Goal: Transaction & Acquisition: Book appointment/travel/reservation

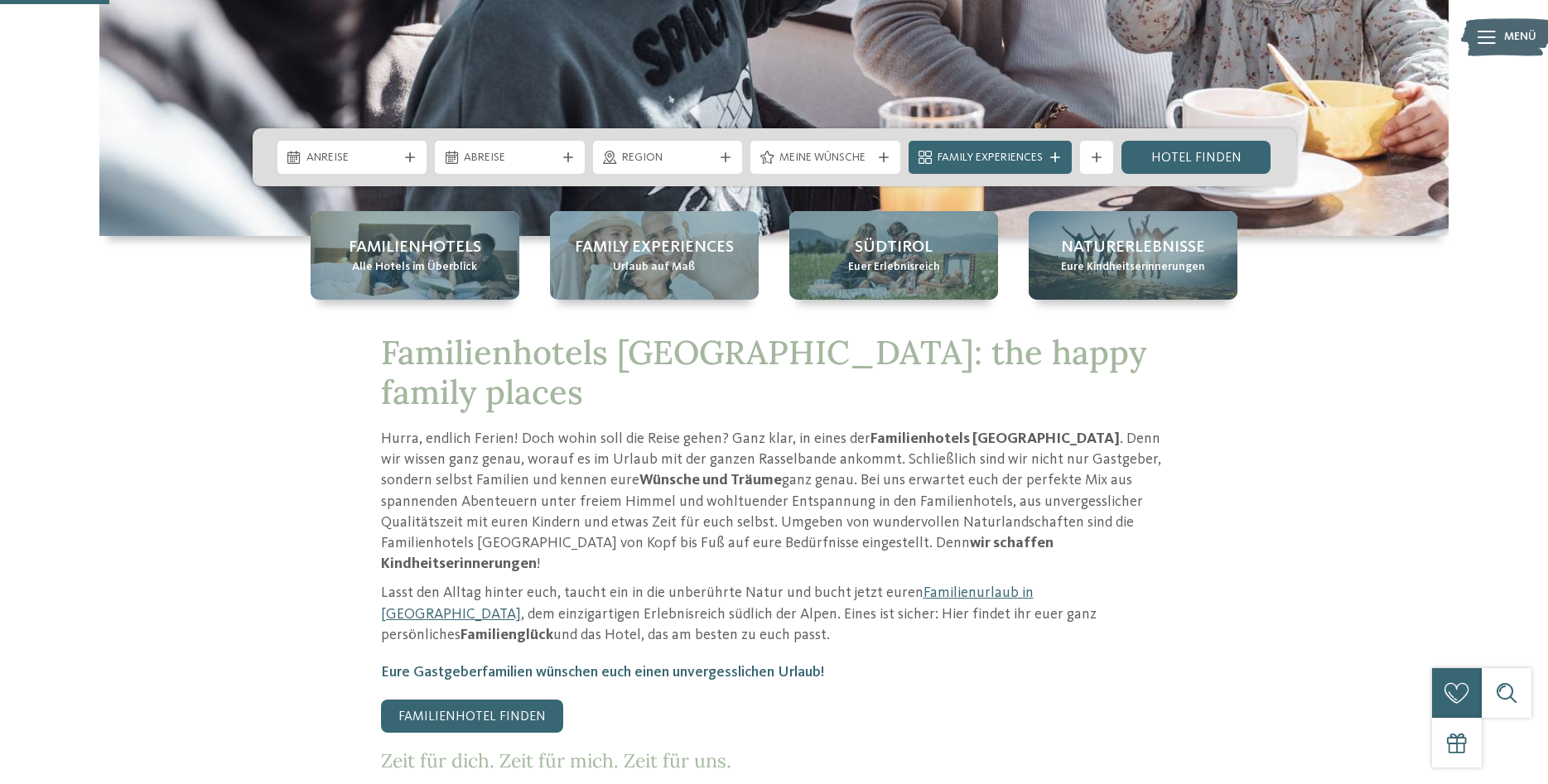
scroll to position [507, 0]
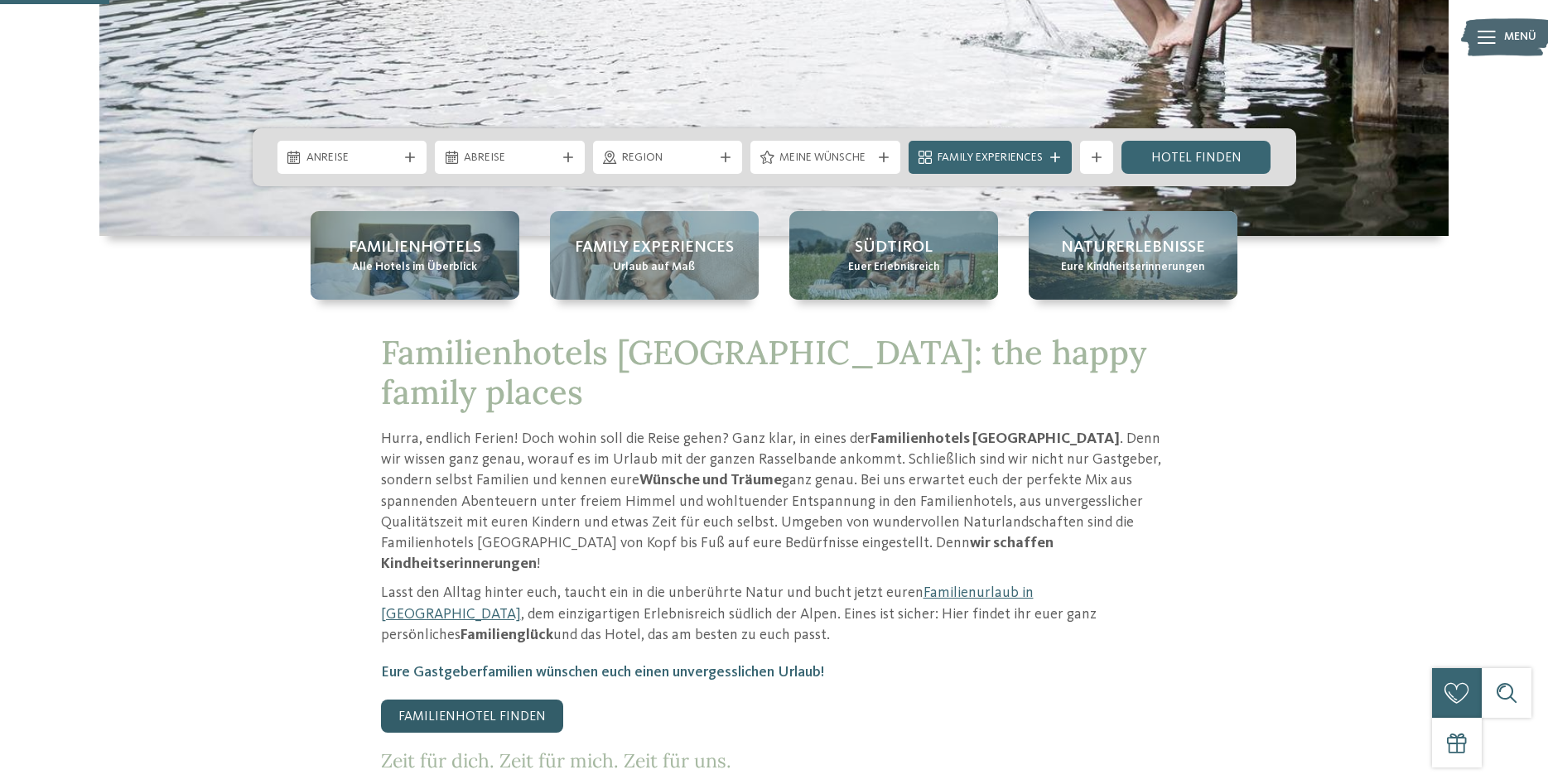
click at [477, 699] on link "Familienhotel finden" at bounding box center [472, 716] width 182 height 33
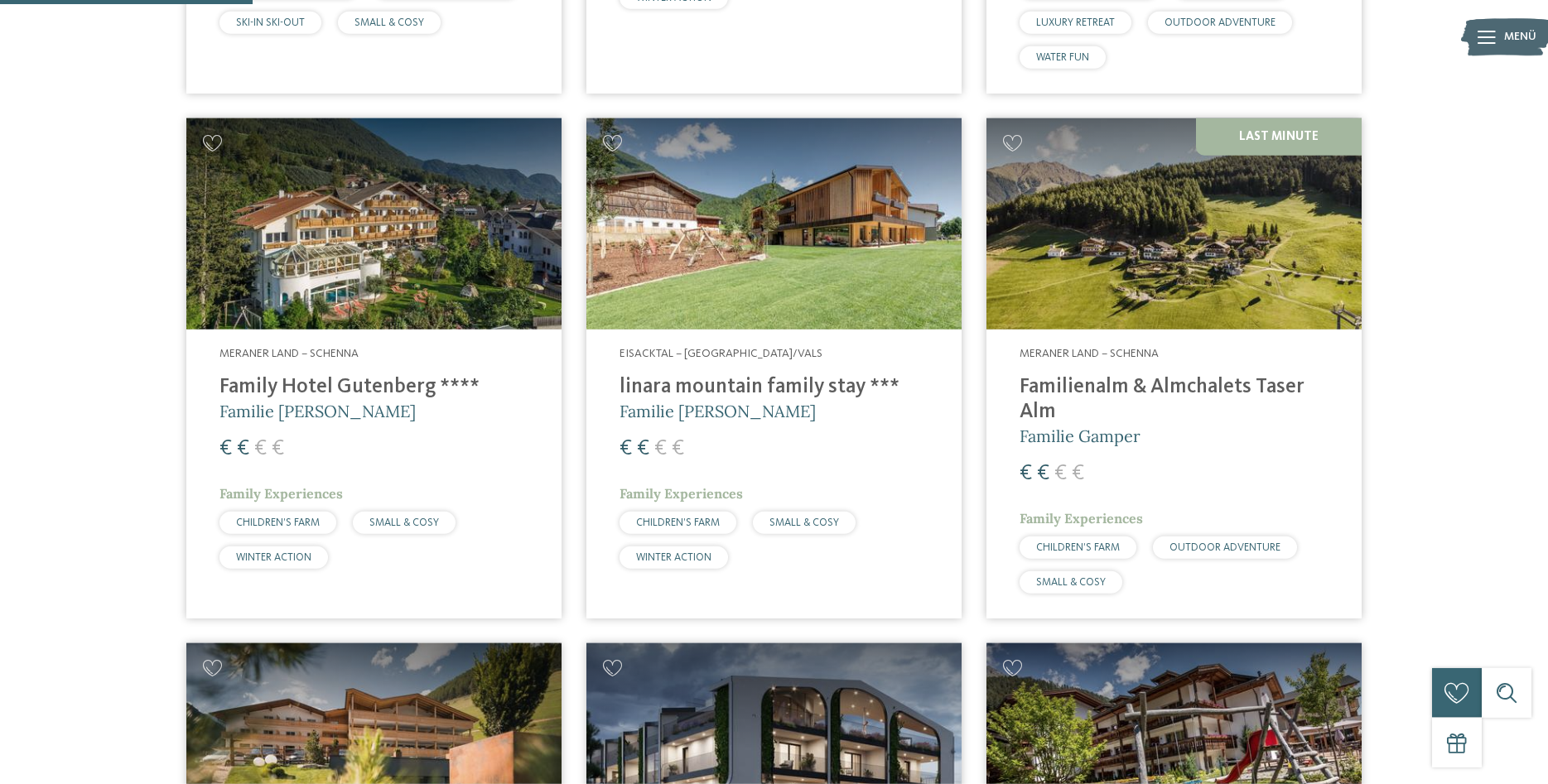
scroll to position [1014, 0]
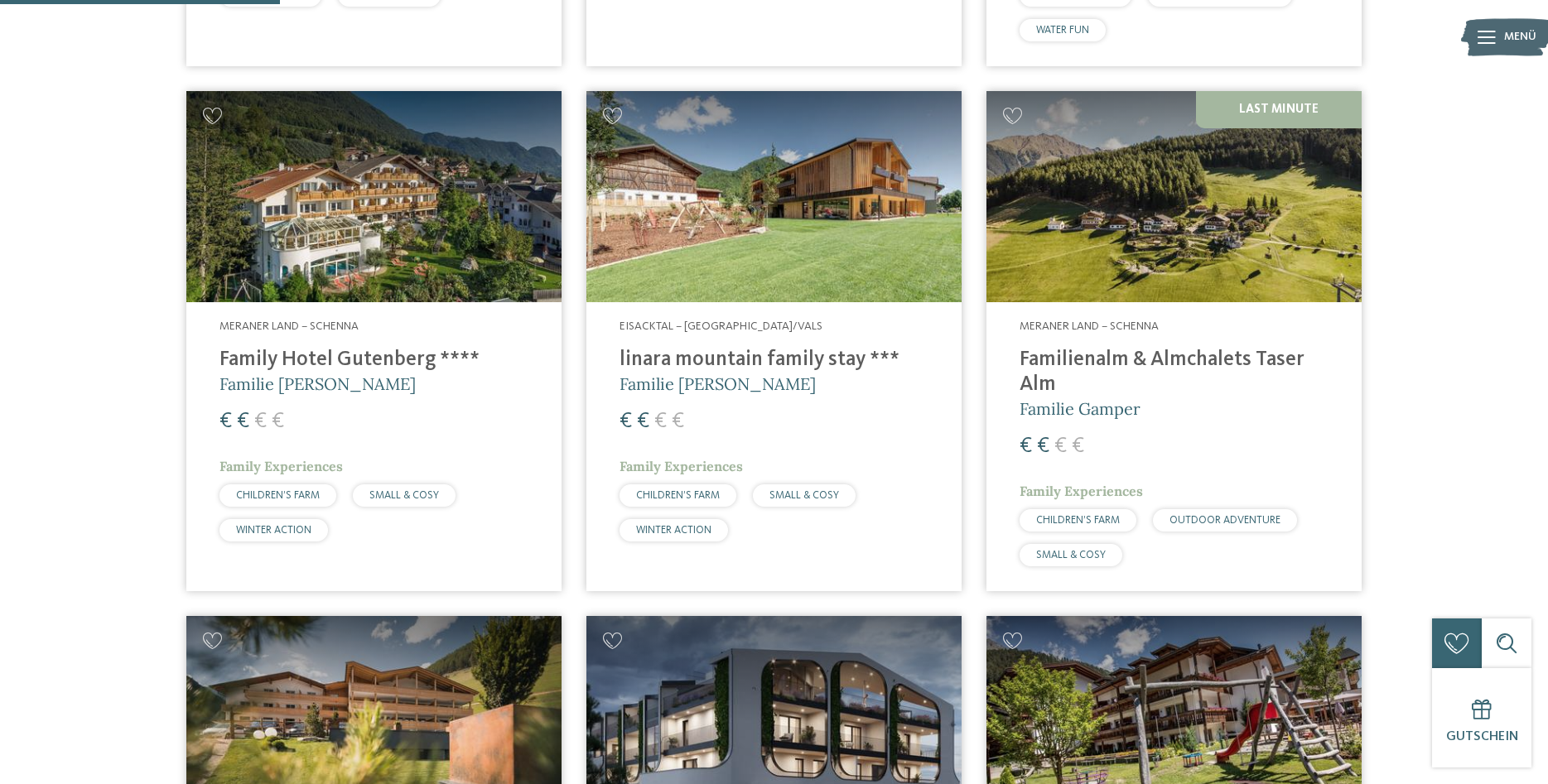
click at [360, 254] on img at bounding box center [374, 196] width 376 height 212
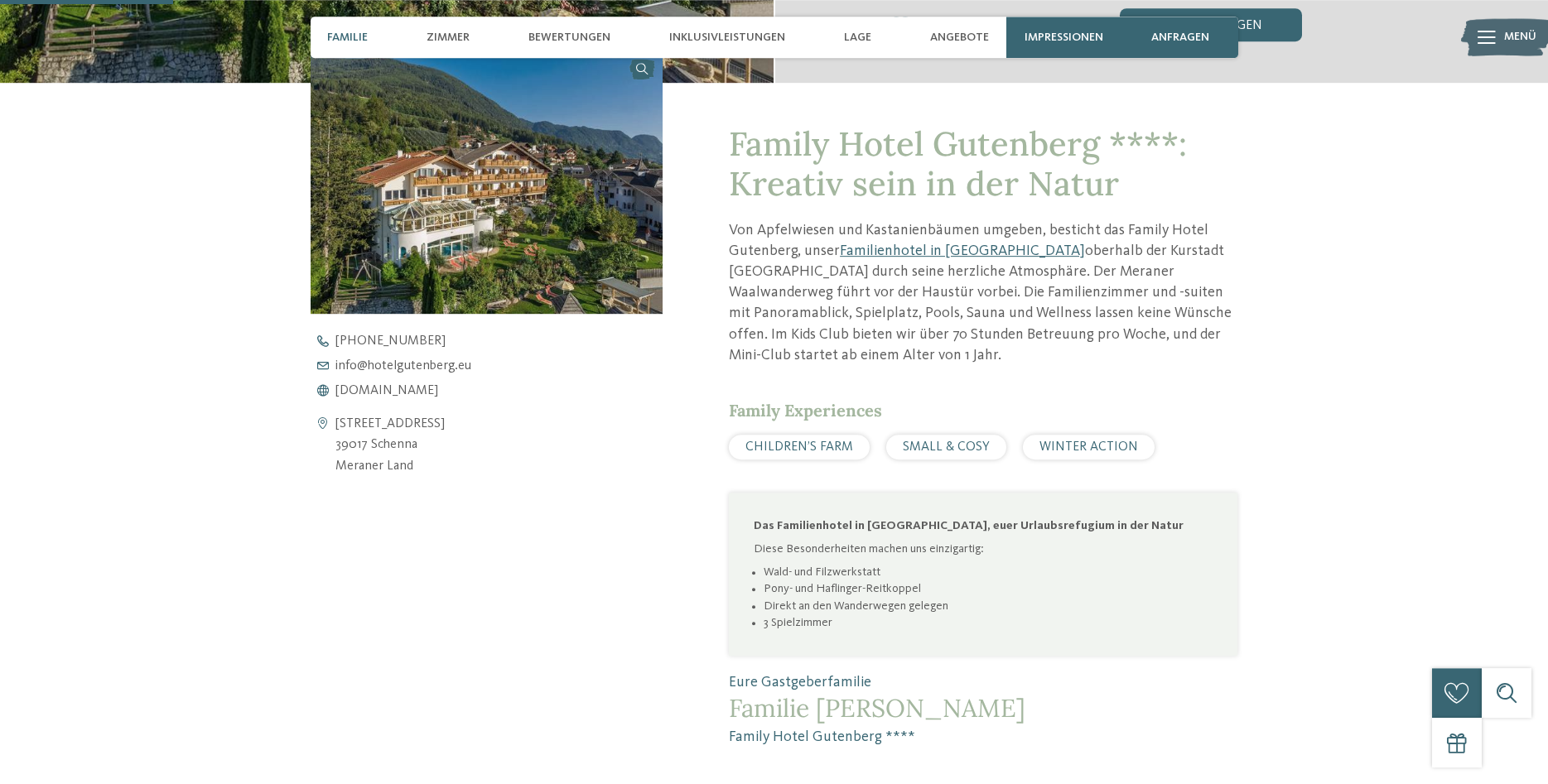
scroll to position [591, 0]
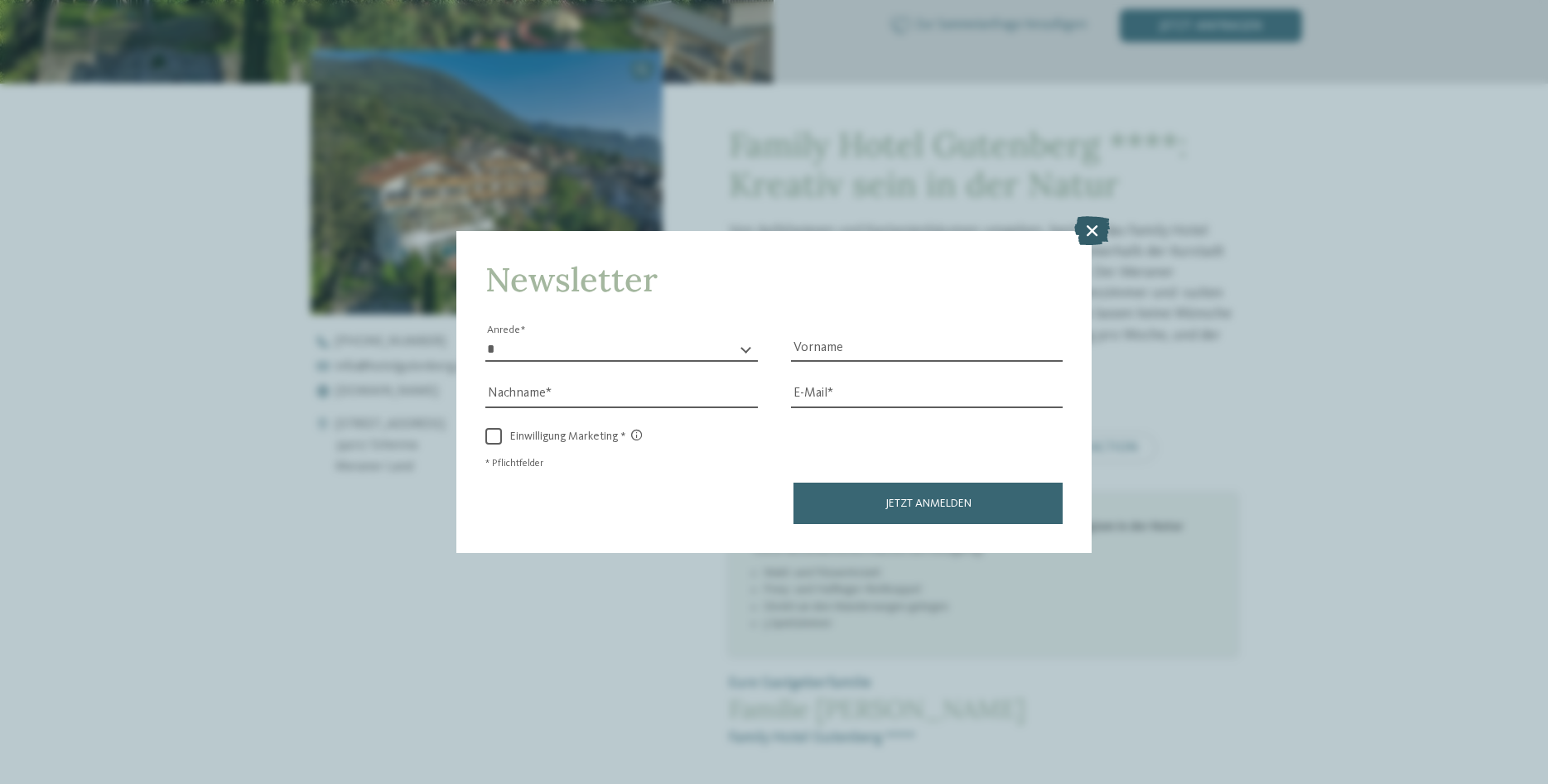
click at [1091, 230] on icon at bounding box center [1092, 230] width 36 height 29
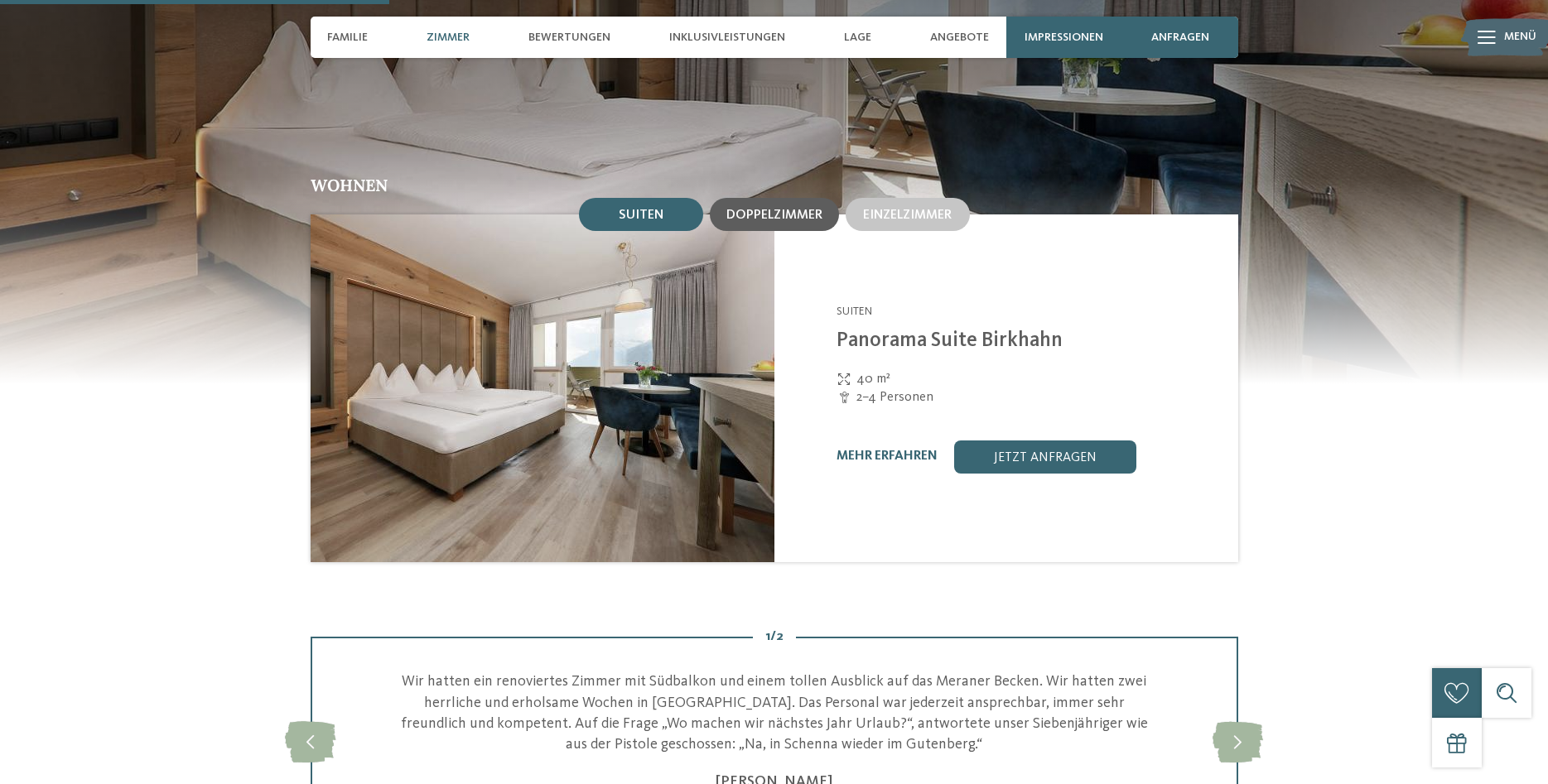
scroll to position [1267, 0]
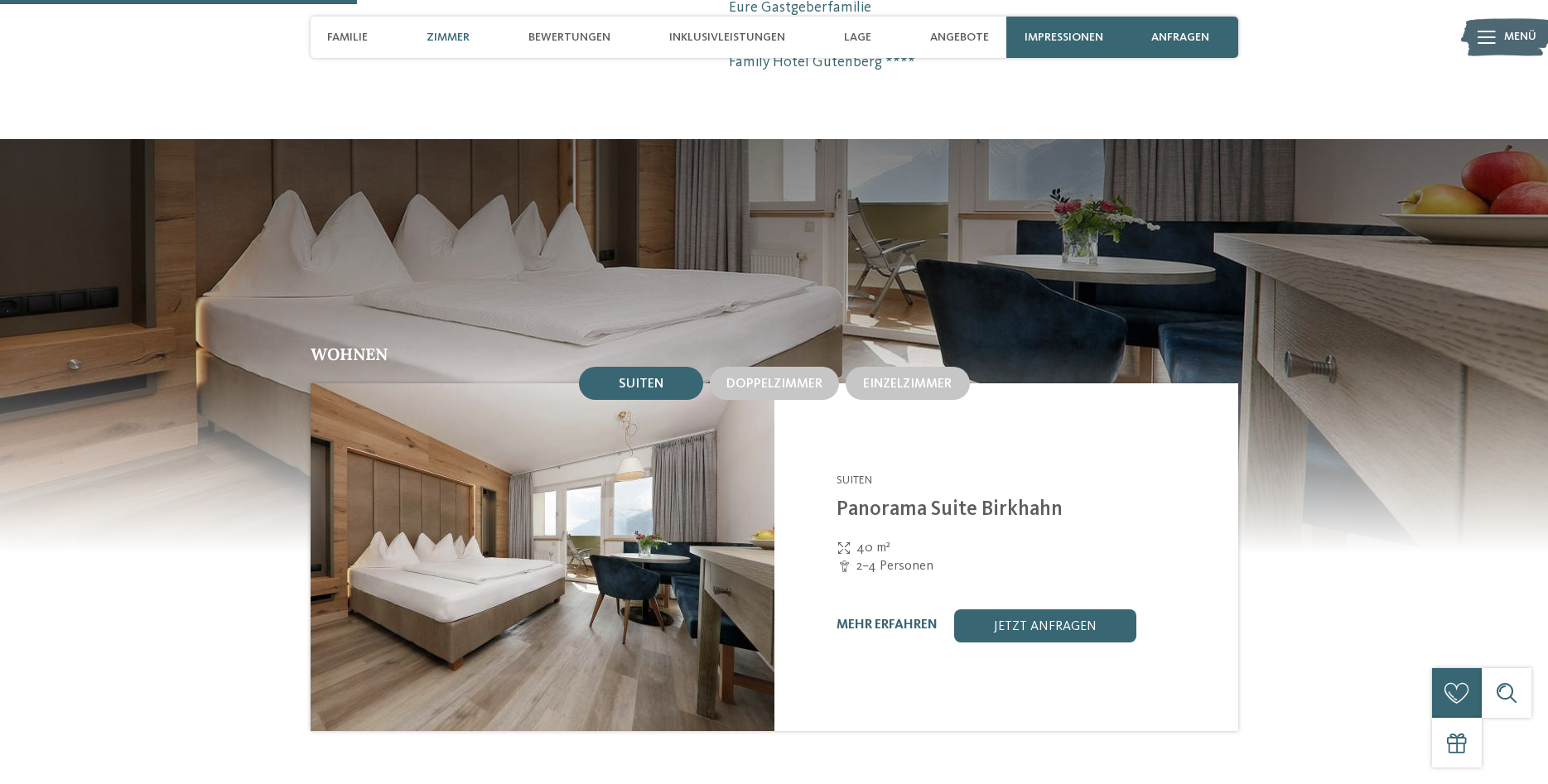
click at [637, 377] on span "Suiten" at bounding box center [641, 383] width 45 height 14
click at [767, 377] on span "Doppelzimmer" at bounding box center [774, 383] width 96 height 14
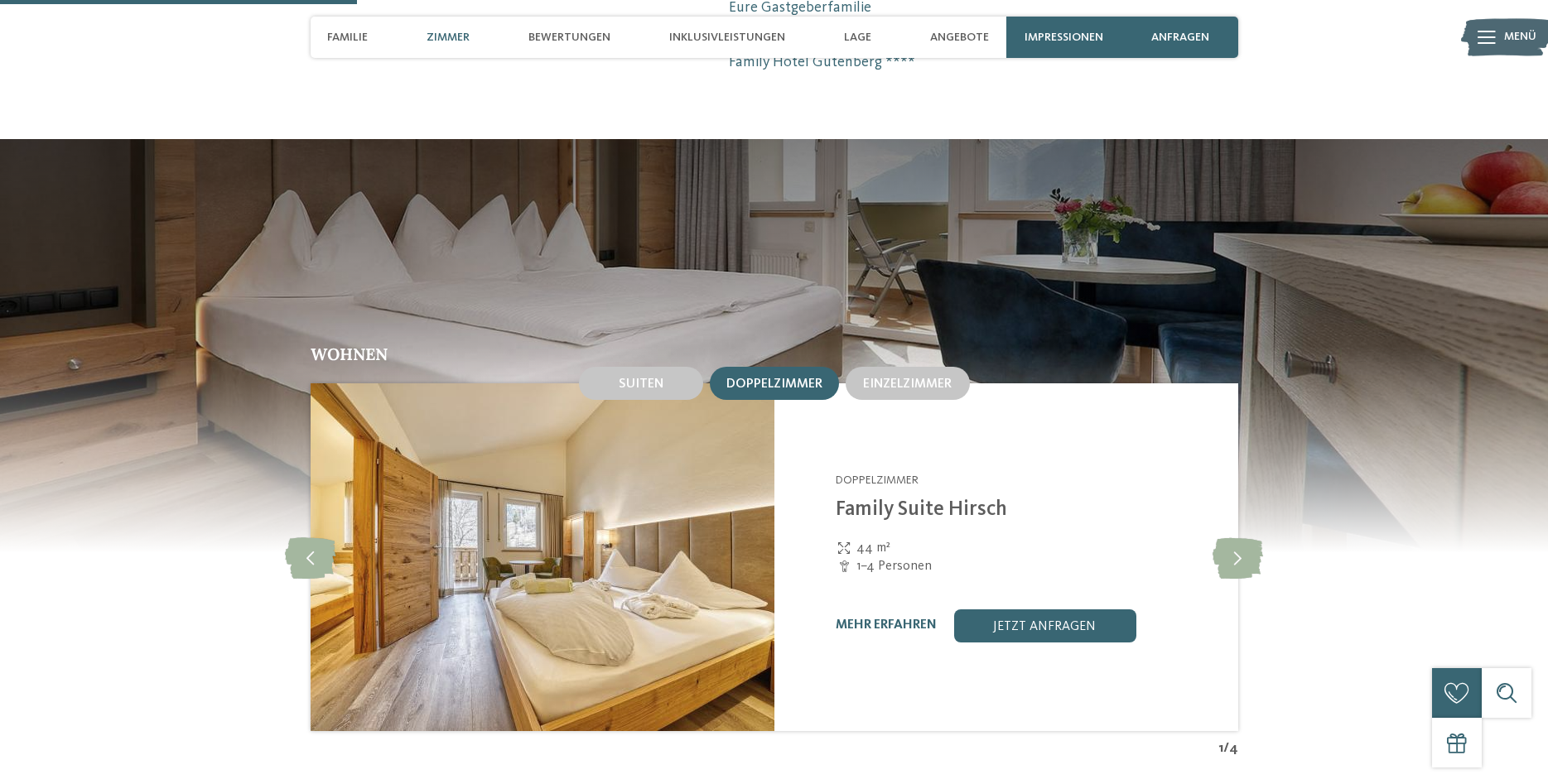
click at [906, 617] on div "mehr erfahren" at bounding box center [886, 625] width 101 height 15
click at [1236, 536] on icon at bounding box center [1238, 557] width 50 height 41
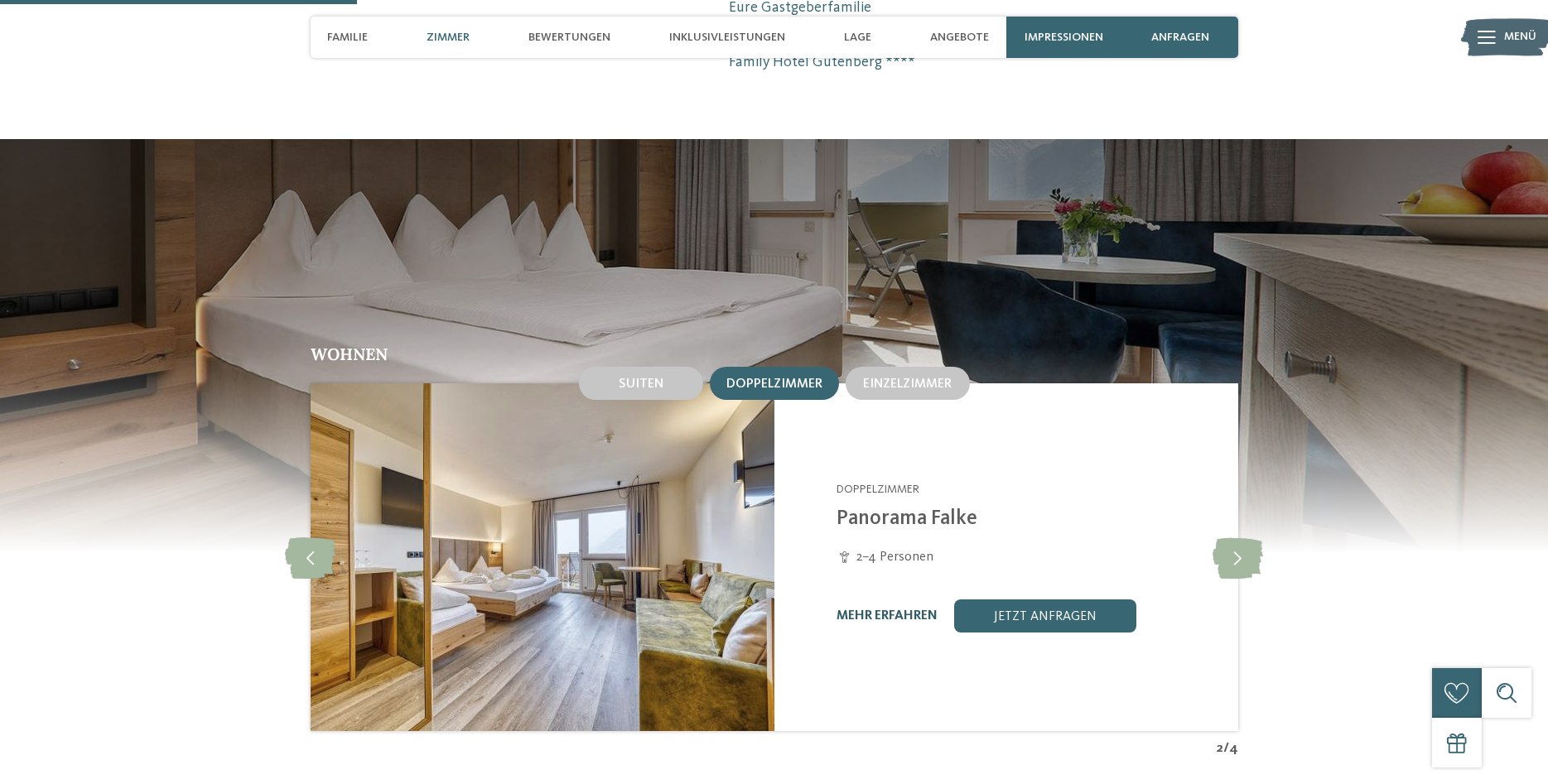
click at [895, 609] on link "mehr erfahren" at bounding box center [887, 616] width 101 height 14
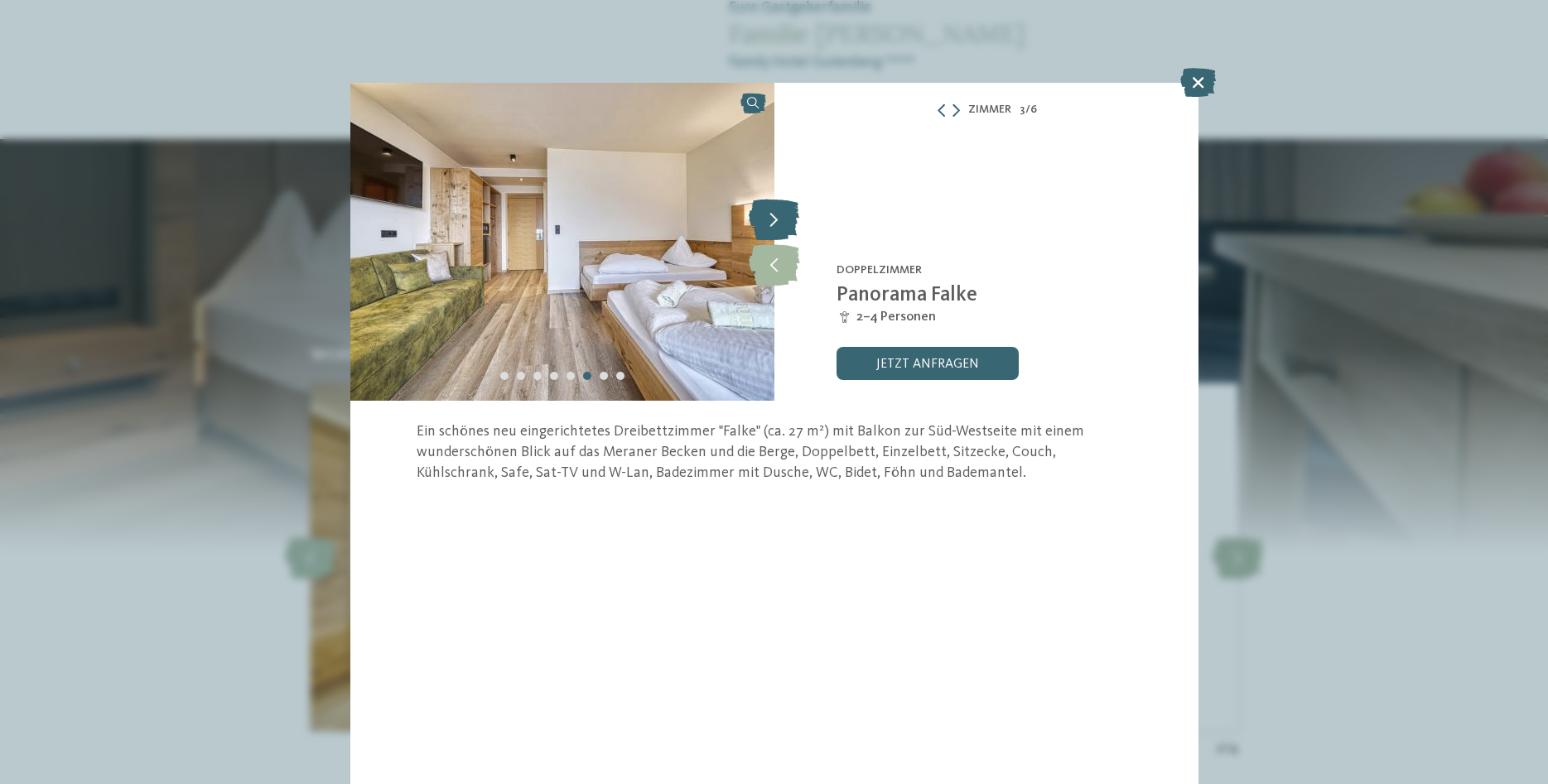
click at [771, 219] on icon at bounding box center [774, 220] width 50 height 41
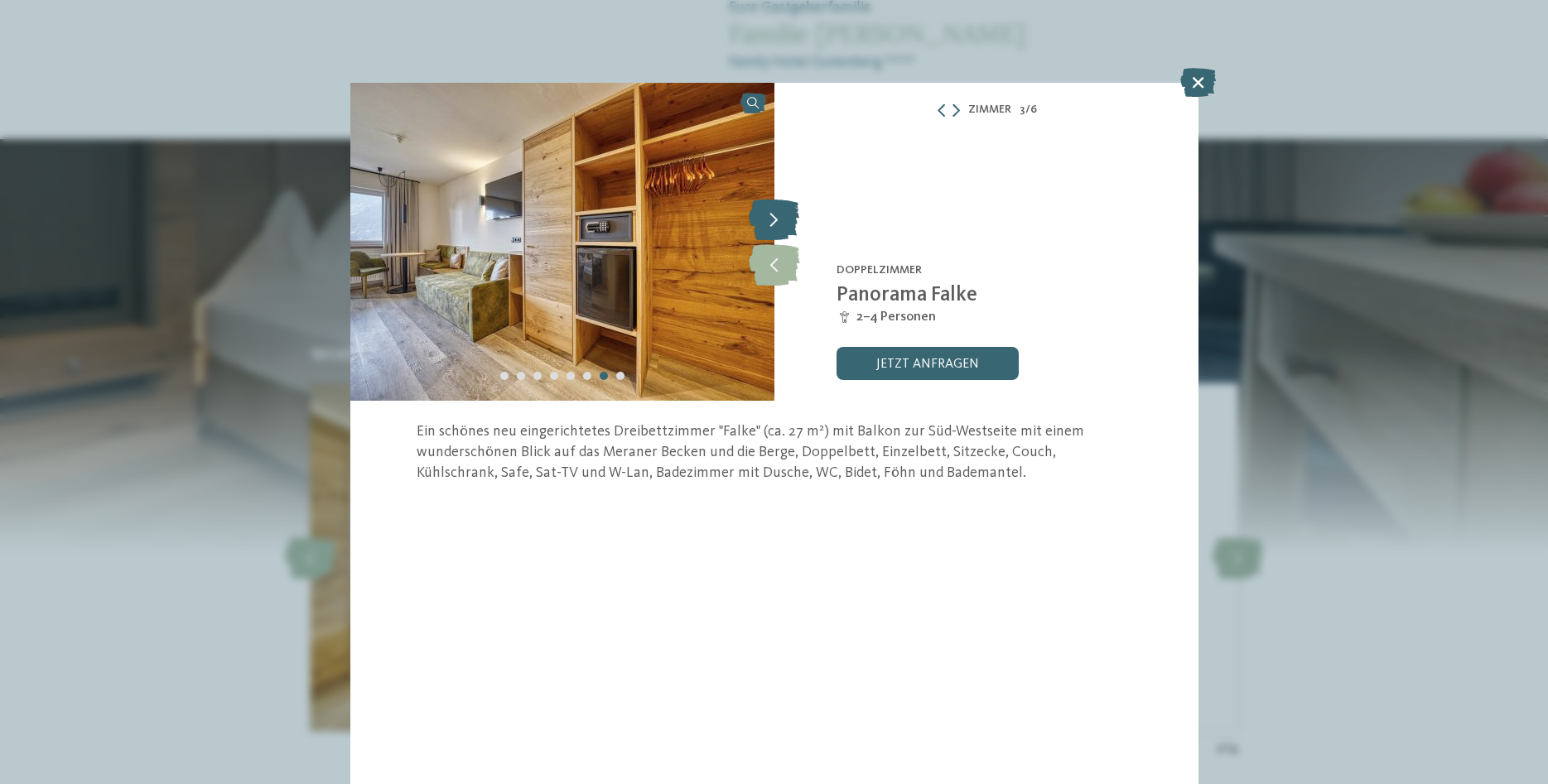
click at [771, 219] on icon at bounding box center [774, 220] width 50 height 41
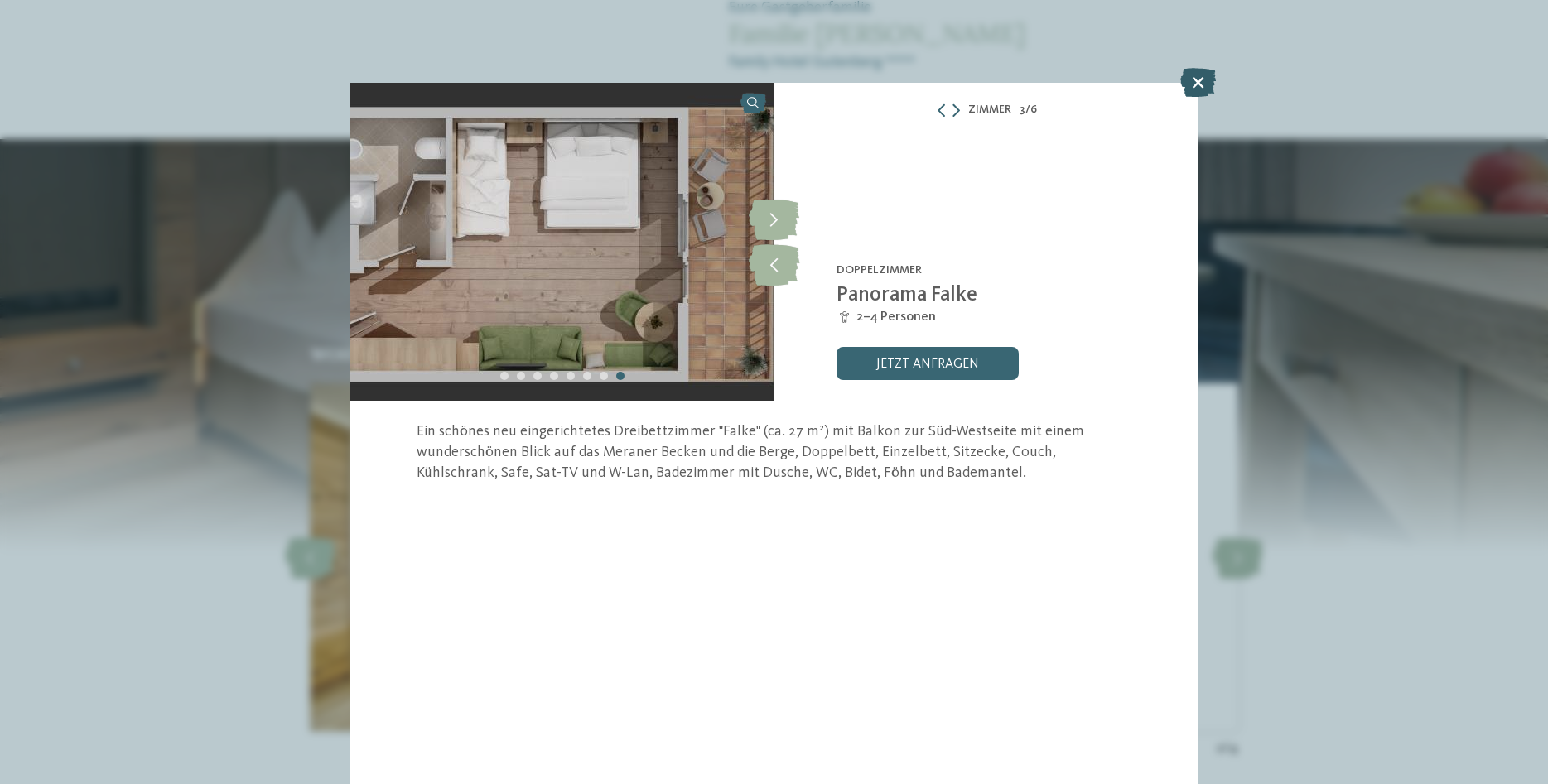
click at [1191, 83] on icon at bounding box center [1199, 82] width 36 height 29
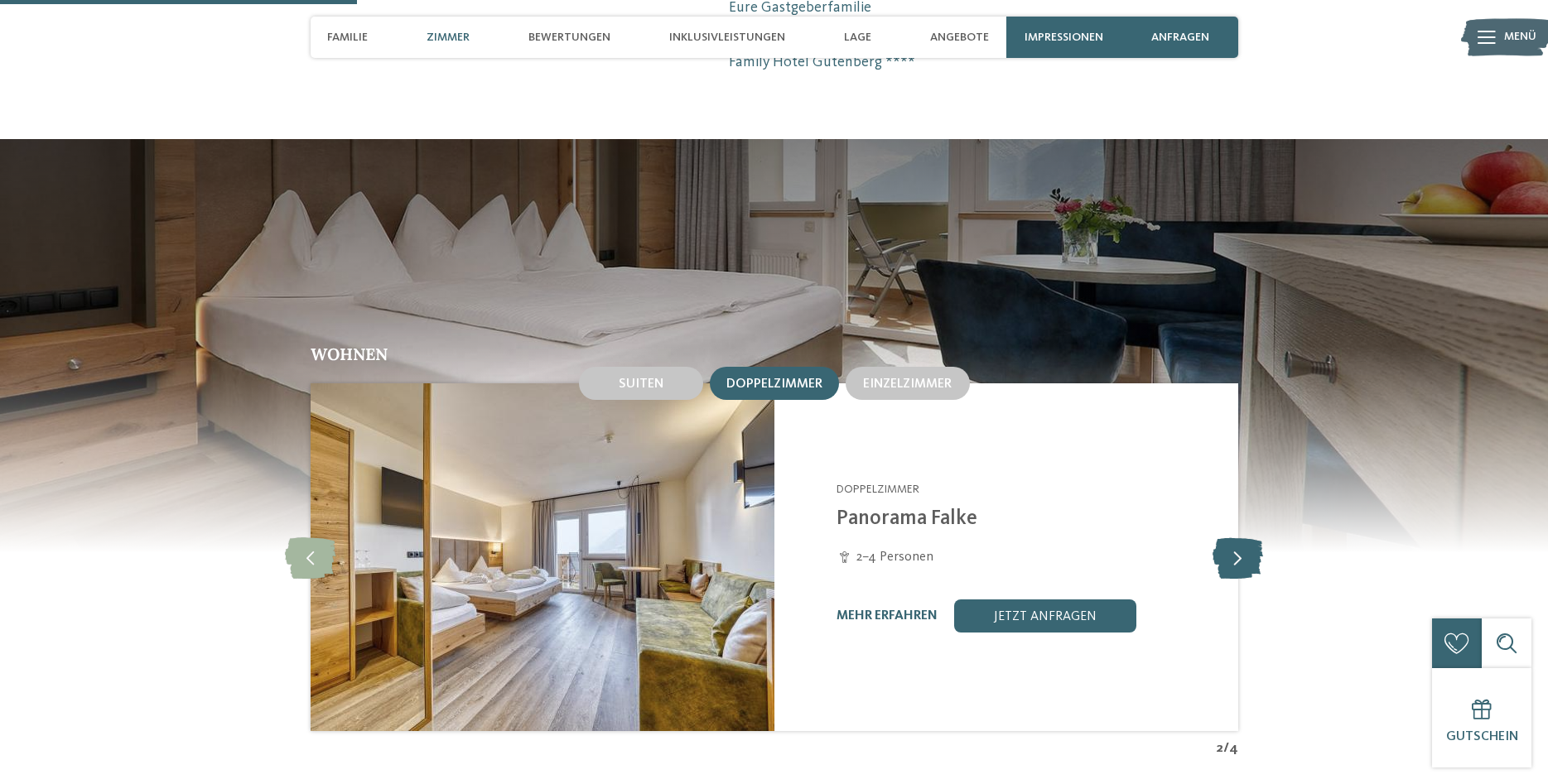
click at [1240, 542] on icon at bounding box center [1238, 557] width 50 height 41
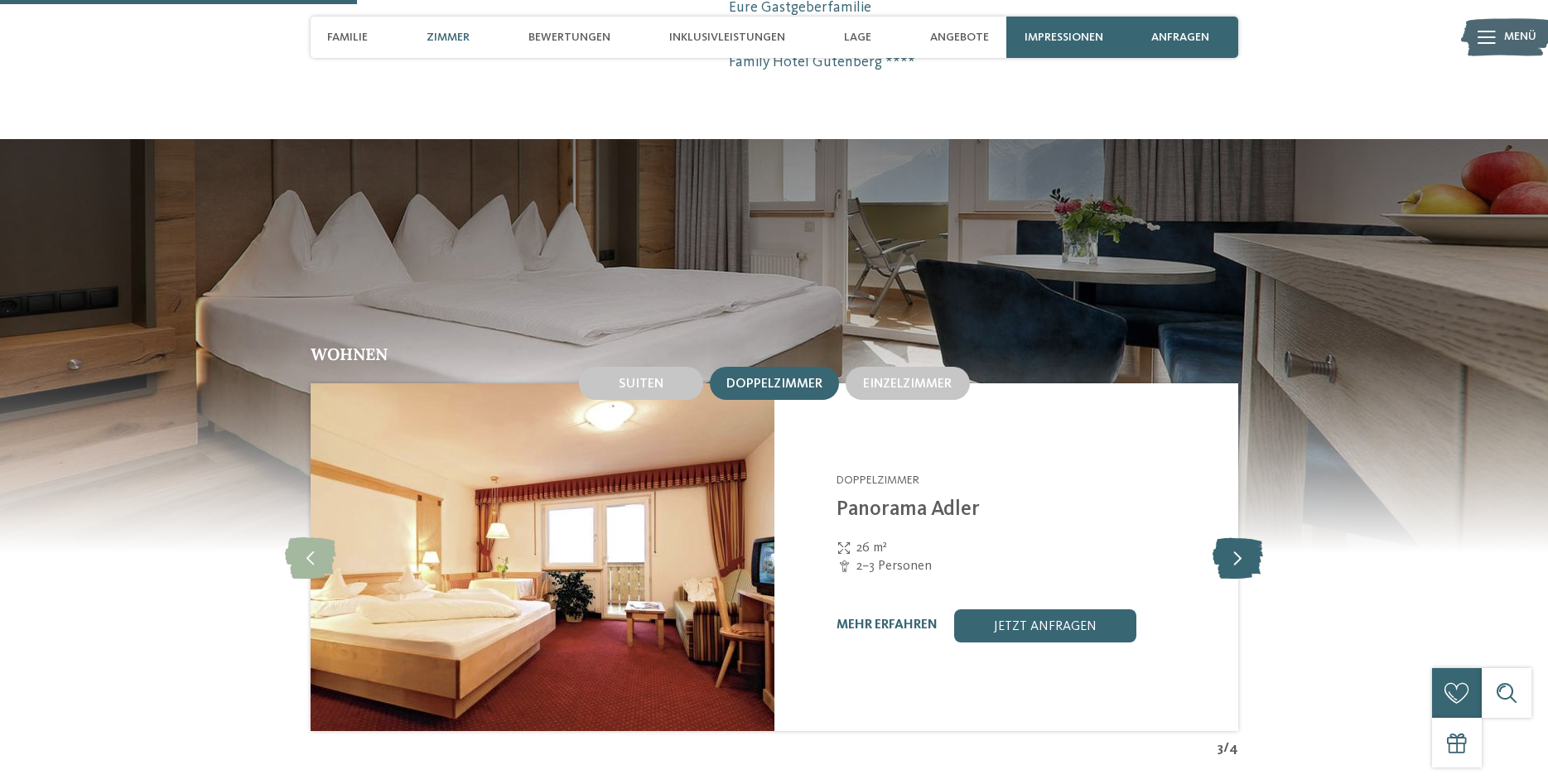
click at [1240, 542] on icon at bounding box center [1238, 557] width 50 height 41
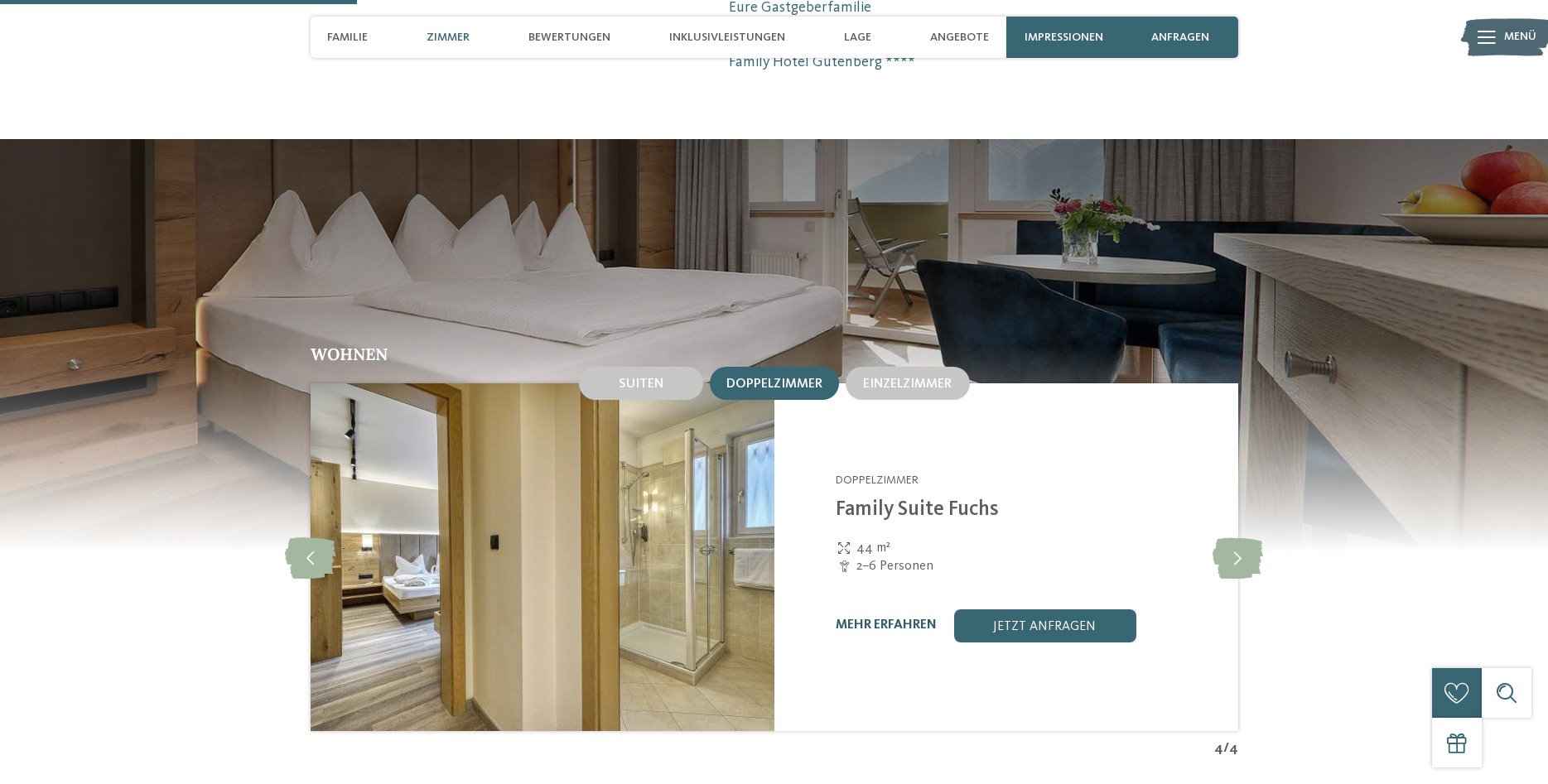
click at [897, 618] on link "mehr erfahren" at bounding box center [886, 625] width 101 height 14
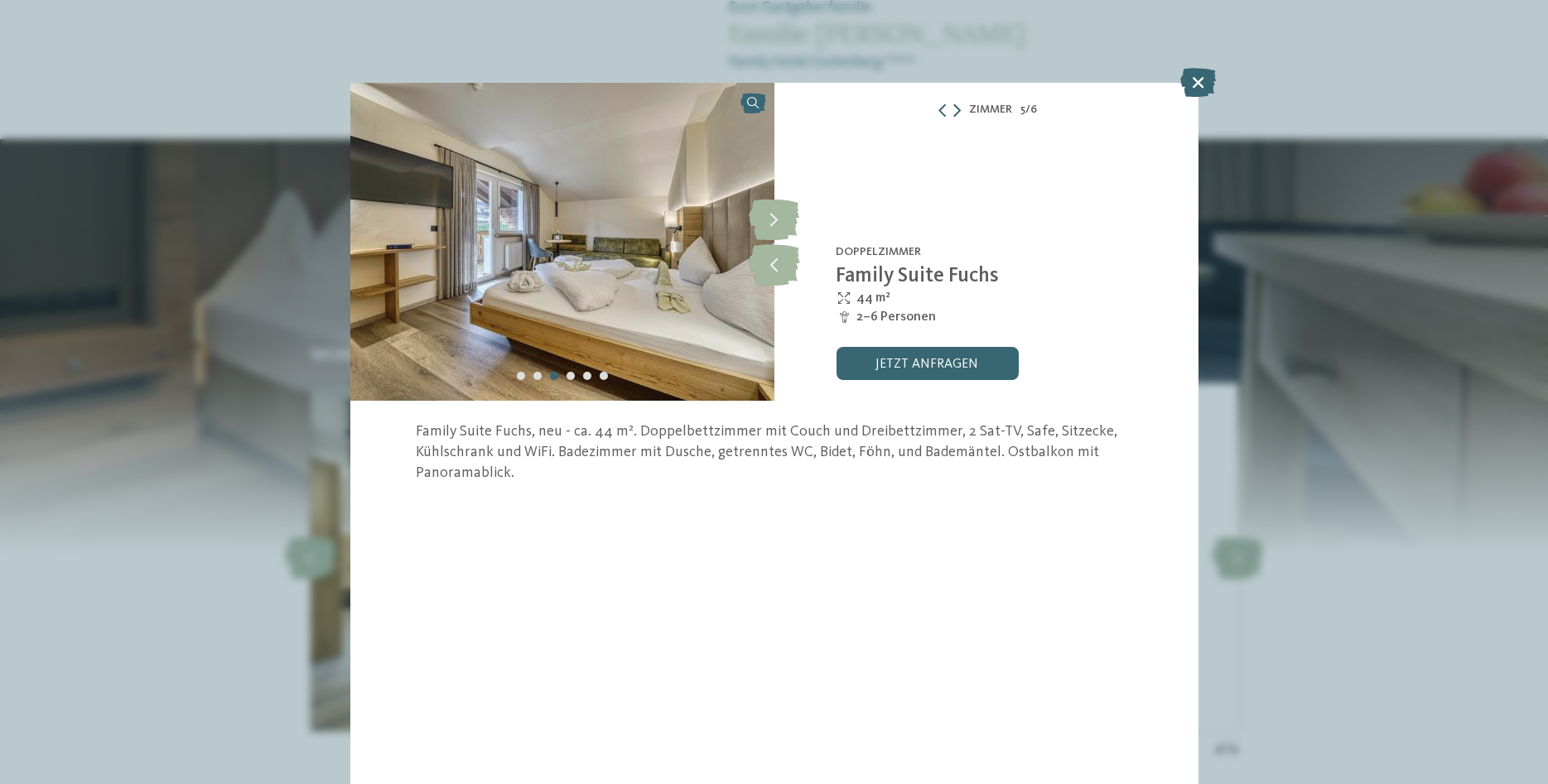
click at [957, 110] on icon at bounding box center [957, 110] width 7 height 14
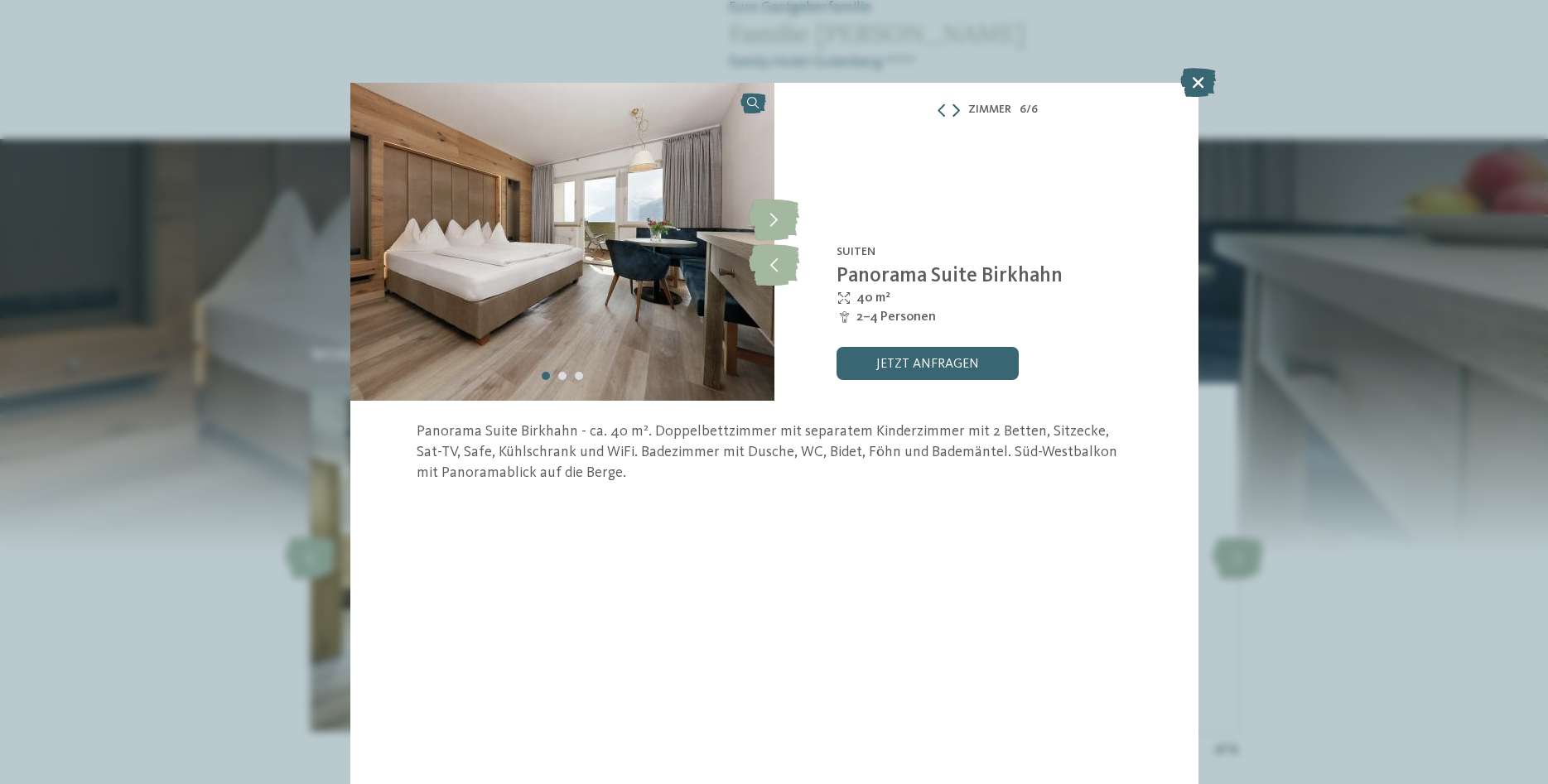
click at [957, 114] on icon at bounding box center [956, 110] width 7 height 14
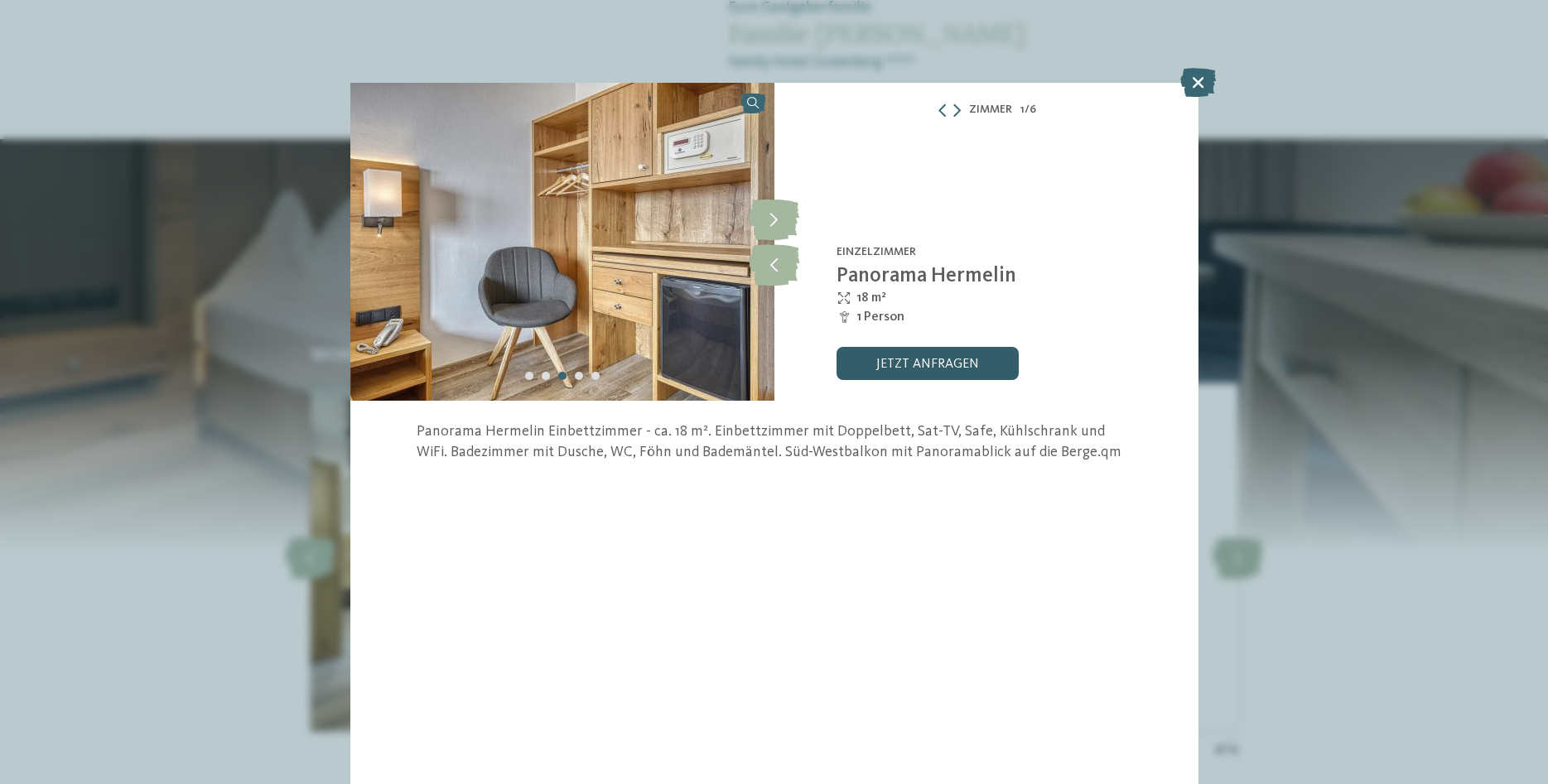
click at [919, 359] on link "jetzt anfragen" at bounding box center [928, 363] width 182 height 33
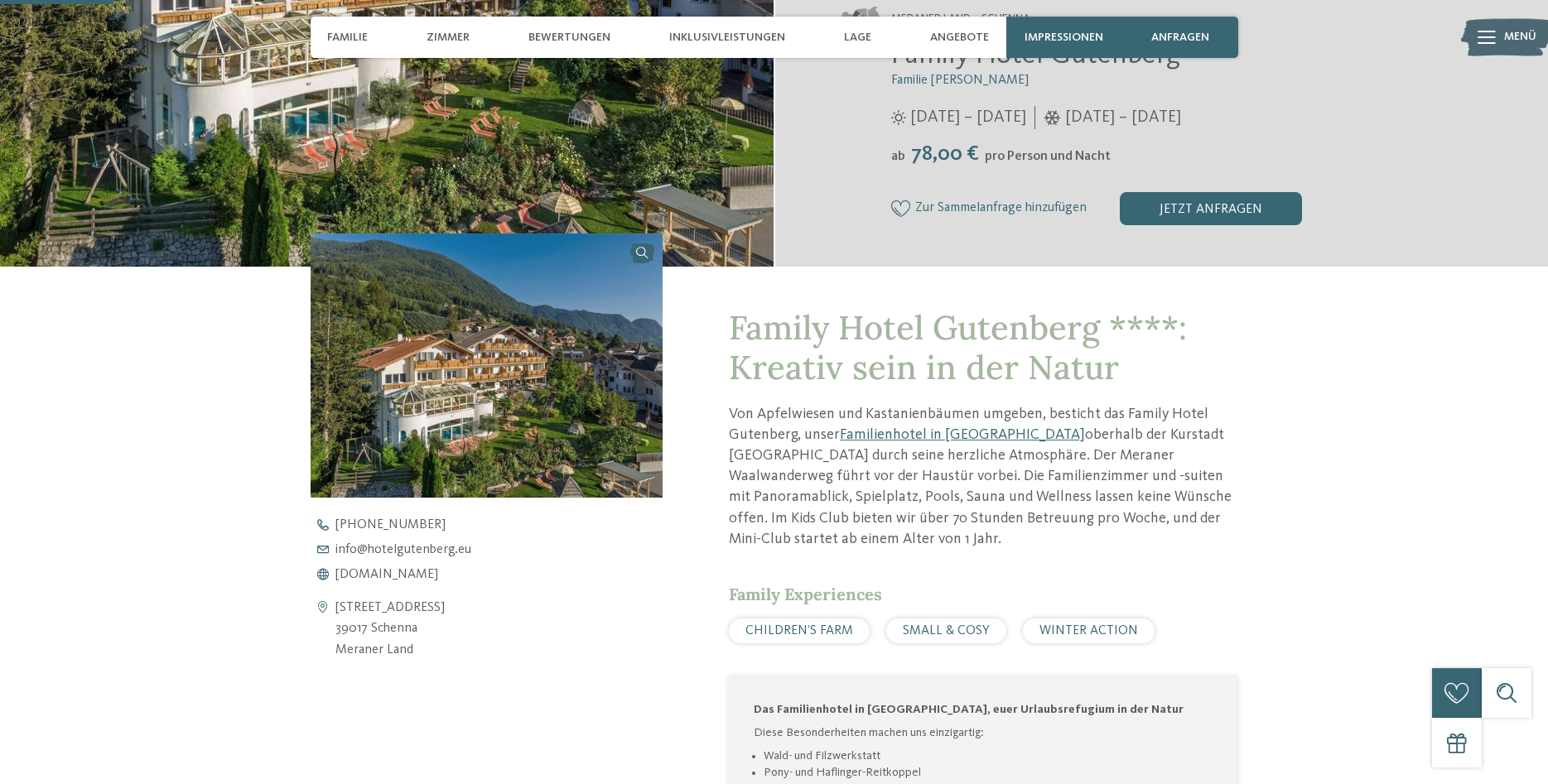
scroll to position [422, 0]
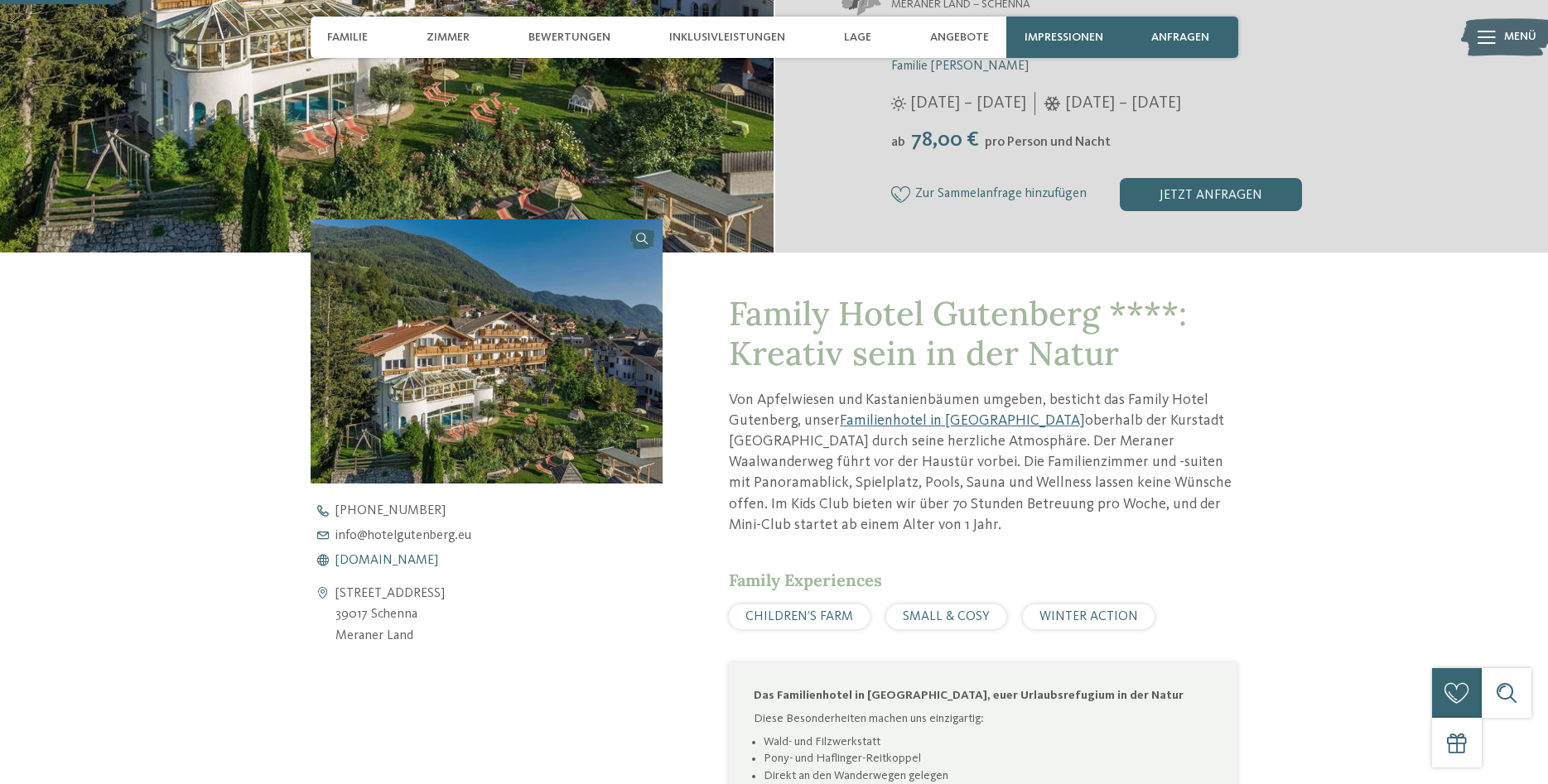
click at [419, 563] on span "www.hotelgutenberg.eu" at bounding box center [387, 560] width 103 height 14
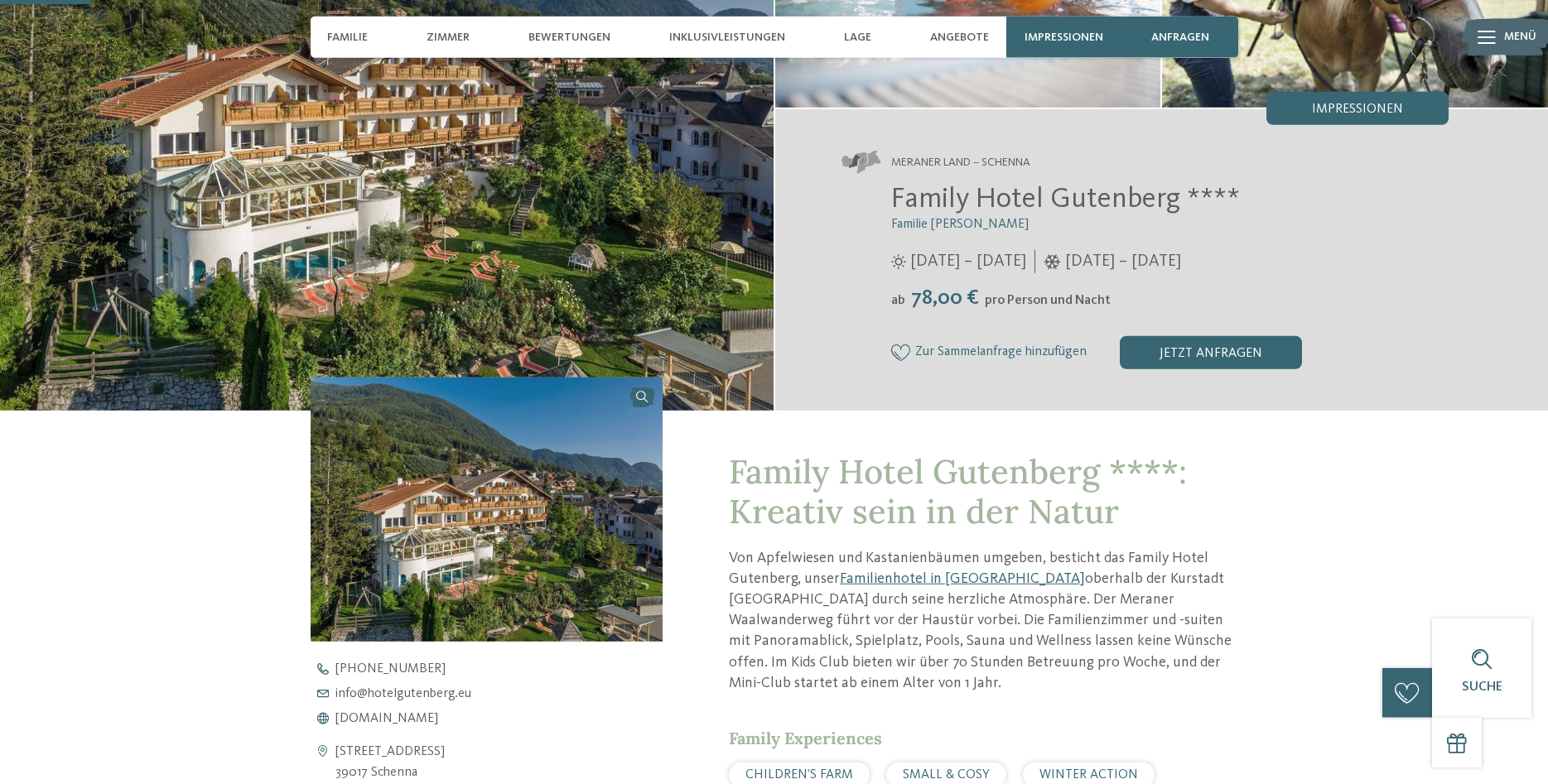
scroll to position [0, 0]
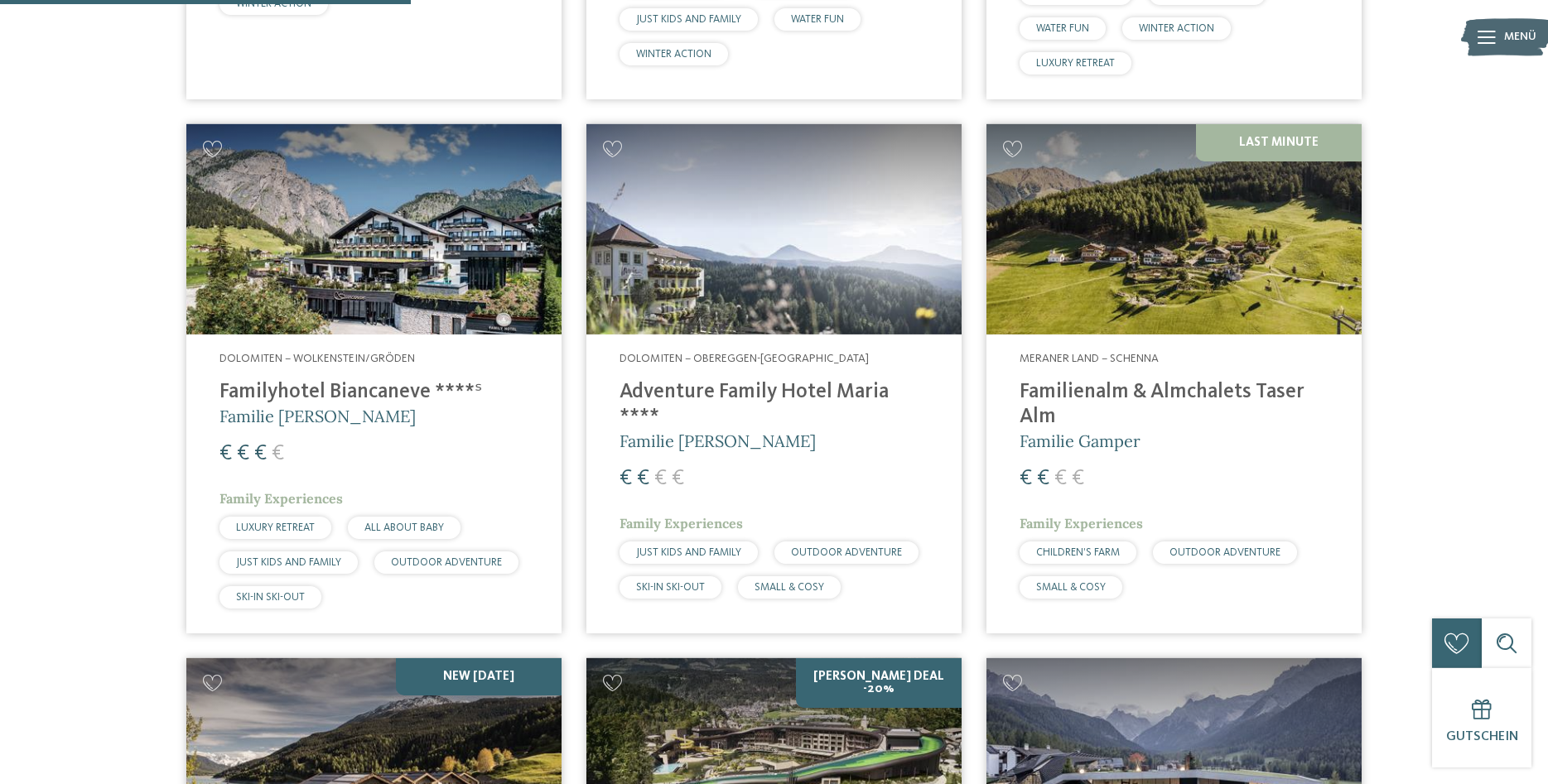
scroll to position [1520, 0]
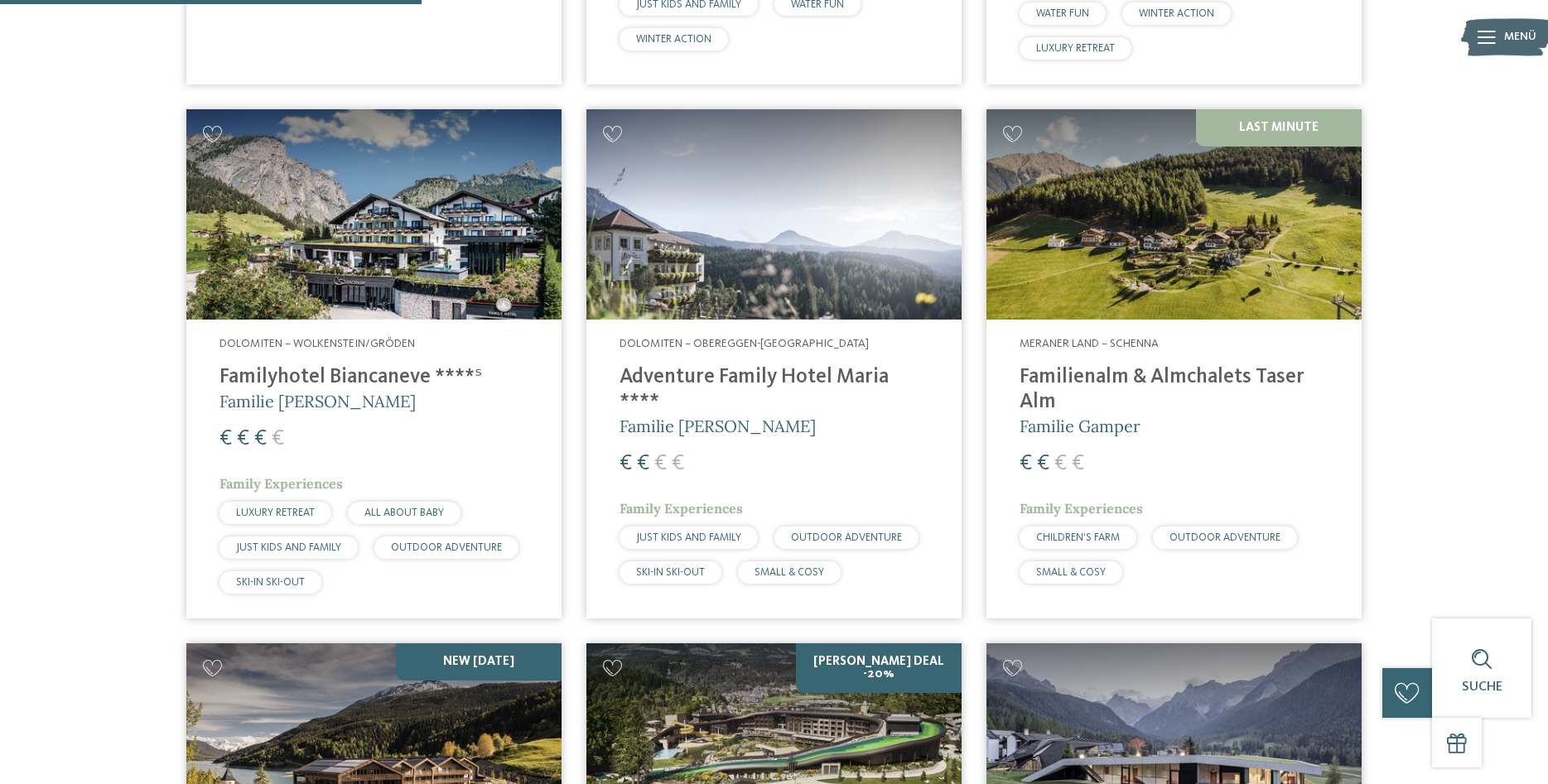
click at [1181, 241] on img at bounding box center [1174, 214] width 376 height 212
click at [1107, 416] on span "Familie Gamper" at bounding box center [1080, 426] width 121 height 21
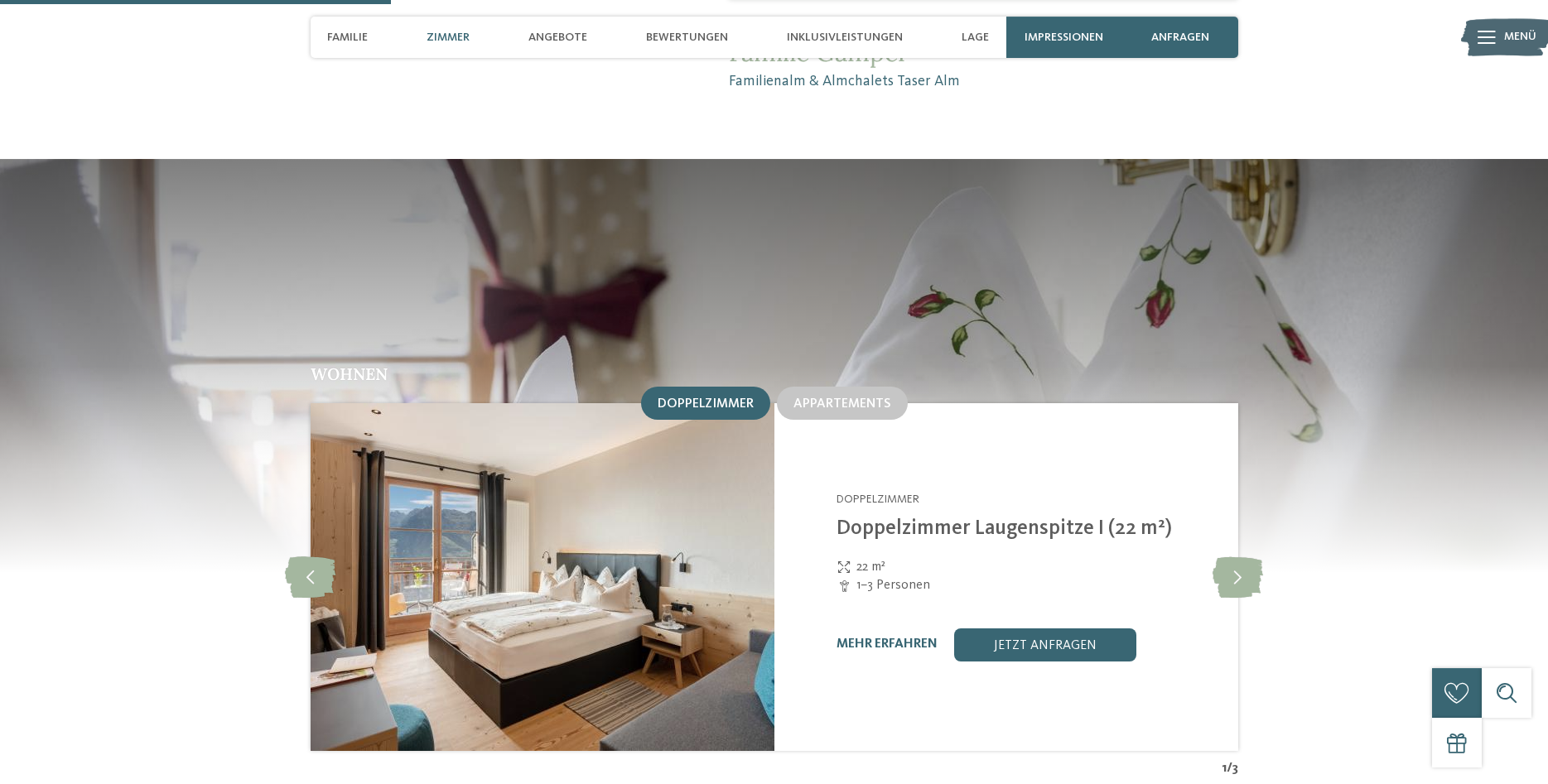
scroll to position [1690, 0]
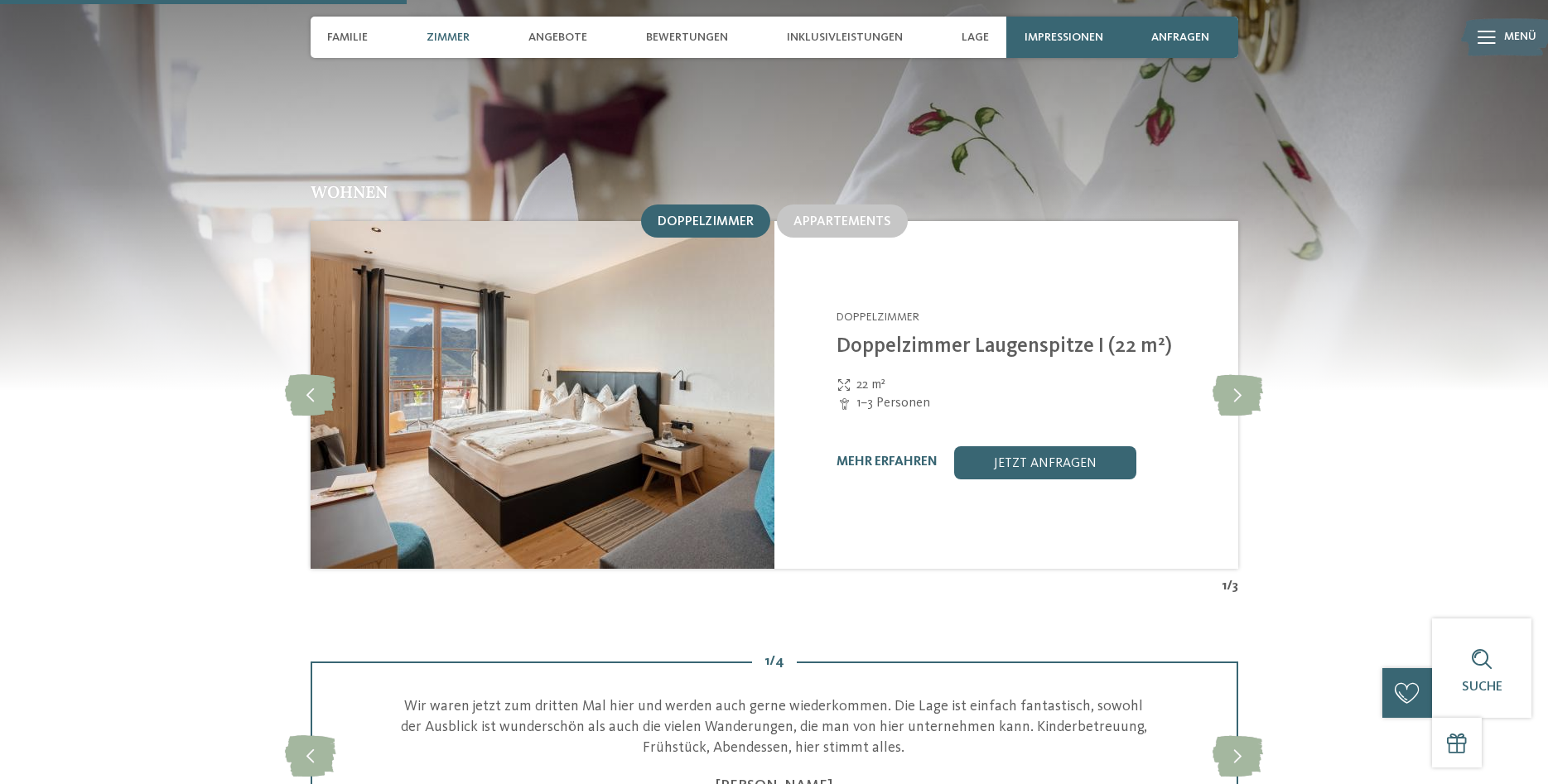
click at [886, 455] on link "mehr erfahren" at bounding box center [887, 462] width 101 height 14
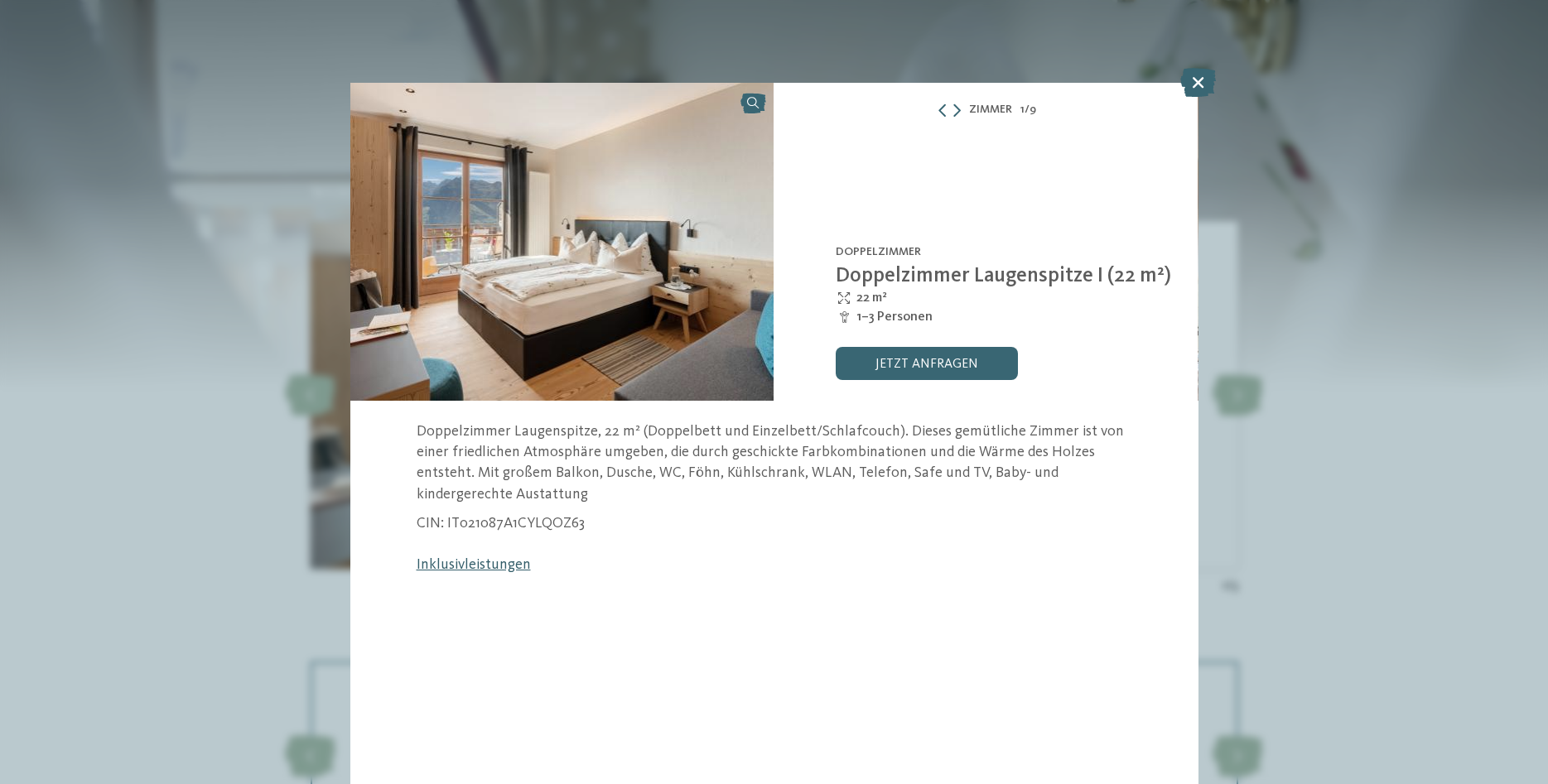
click at [486, 566] on link "Inklusivleistungen" at bounding box center [474, 564] width 114 height 15
click at [1206, 82] on icon at bounding box center [1199, 82] width 36 height 29
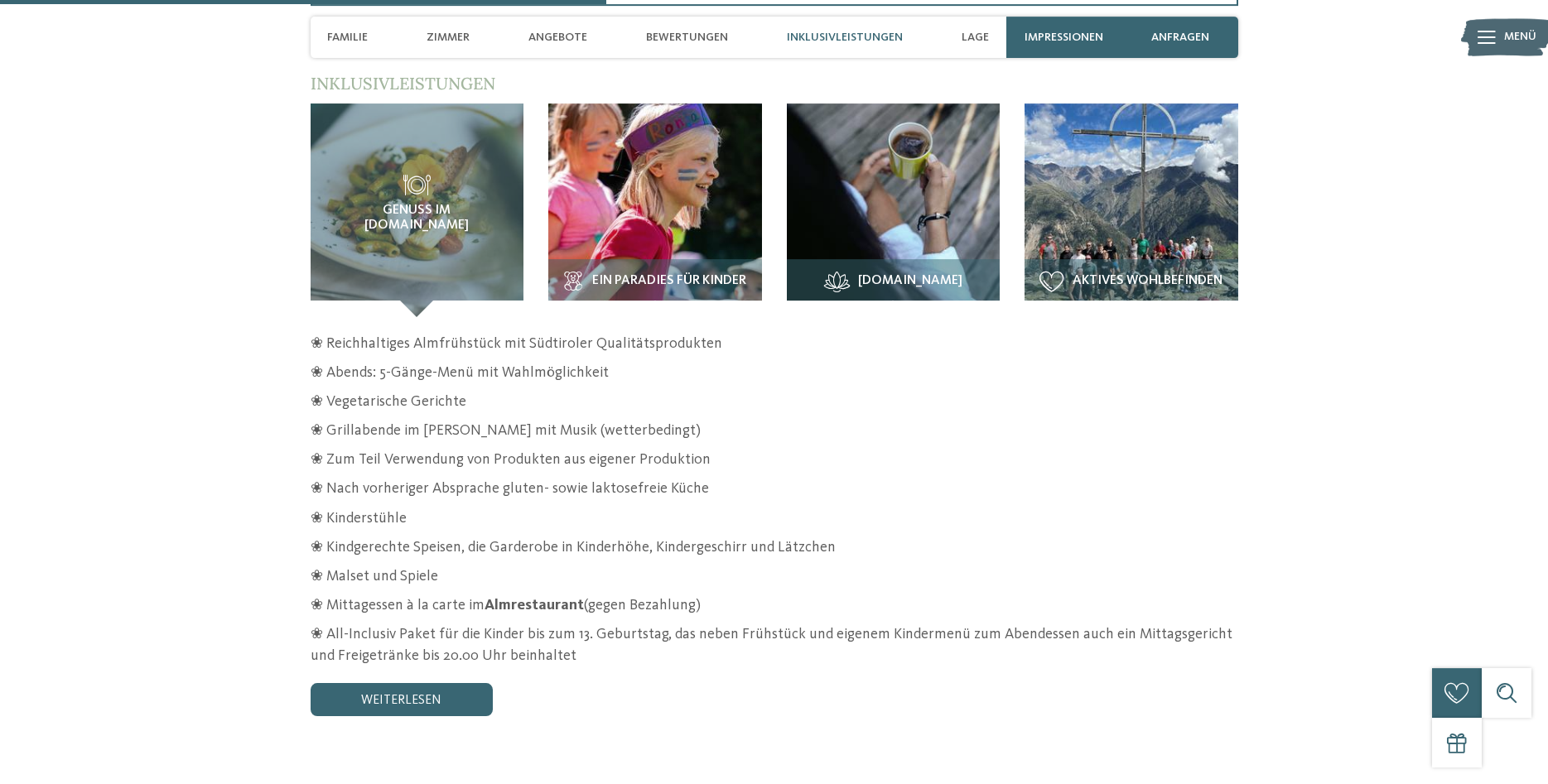
scroll to position [2534, 0]
click at [422, 682] on link "weiterlesen" at bounding box center [402, 698] width 182 height 33
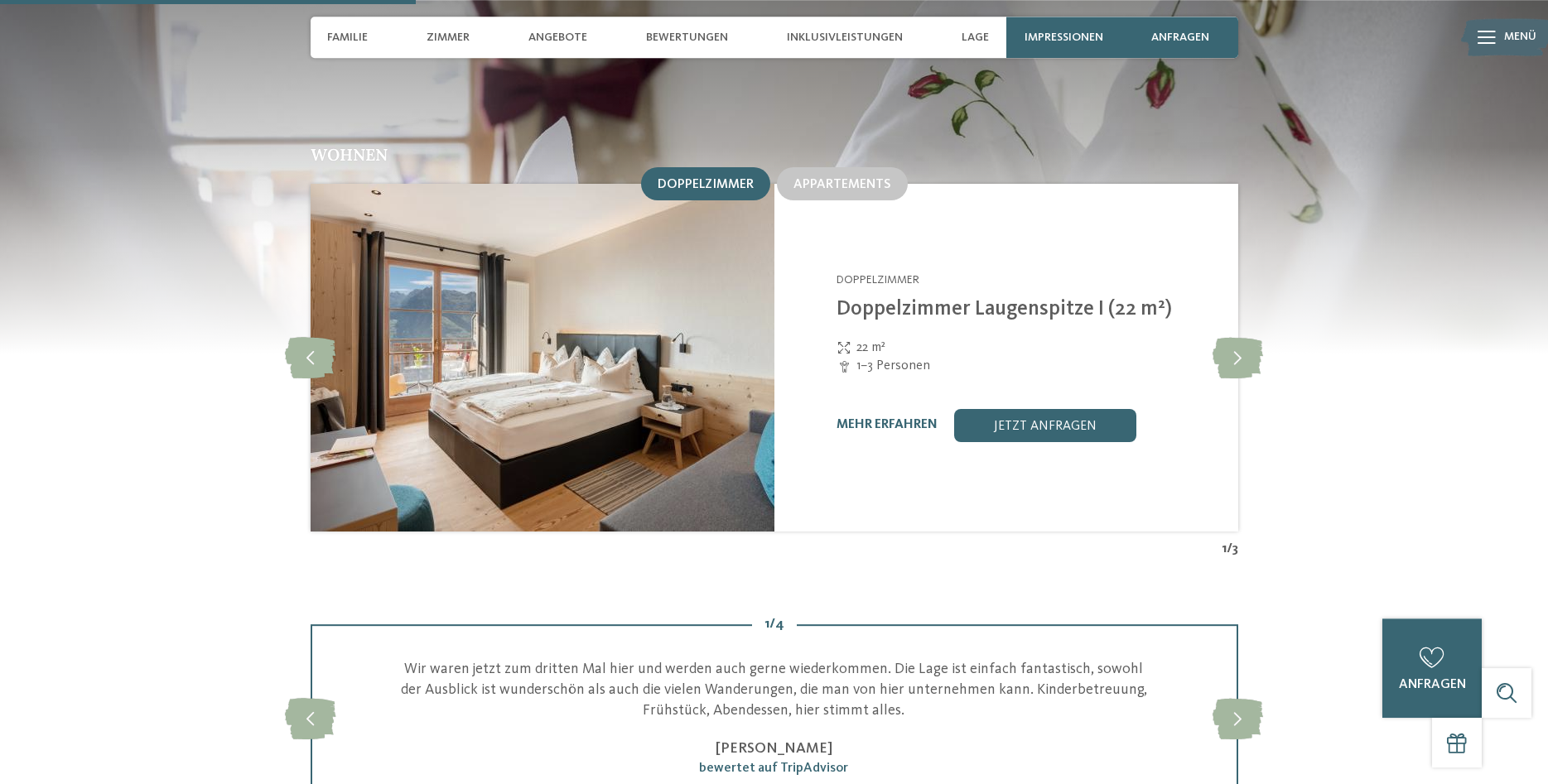
scroll to position [1690, 0]
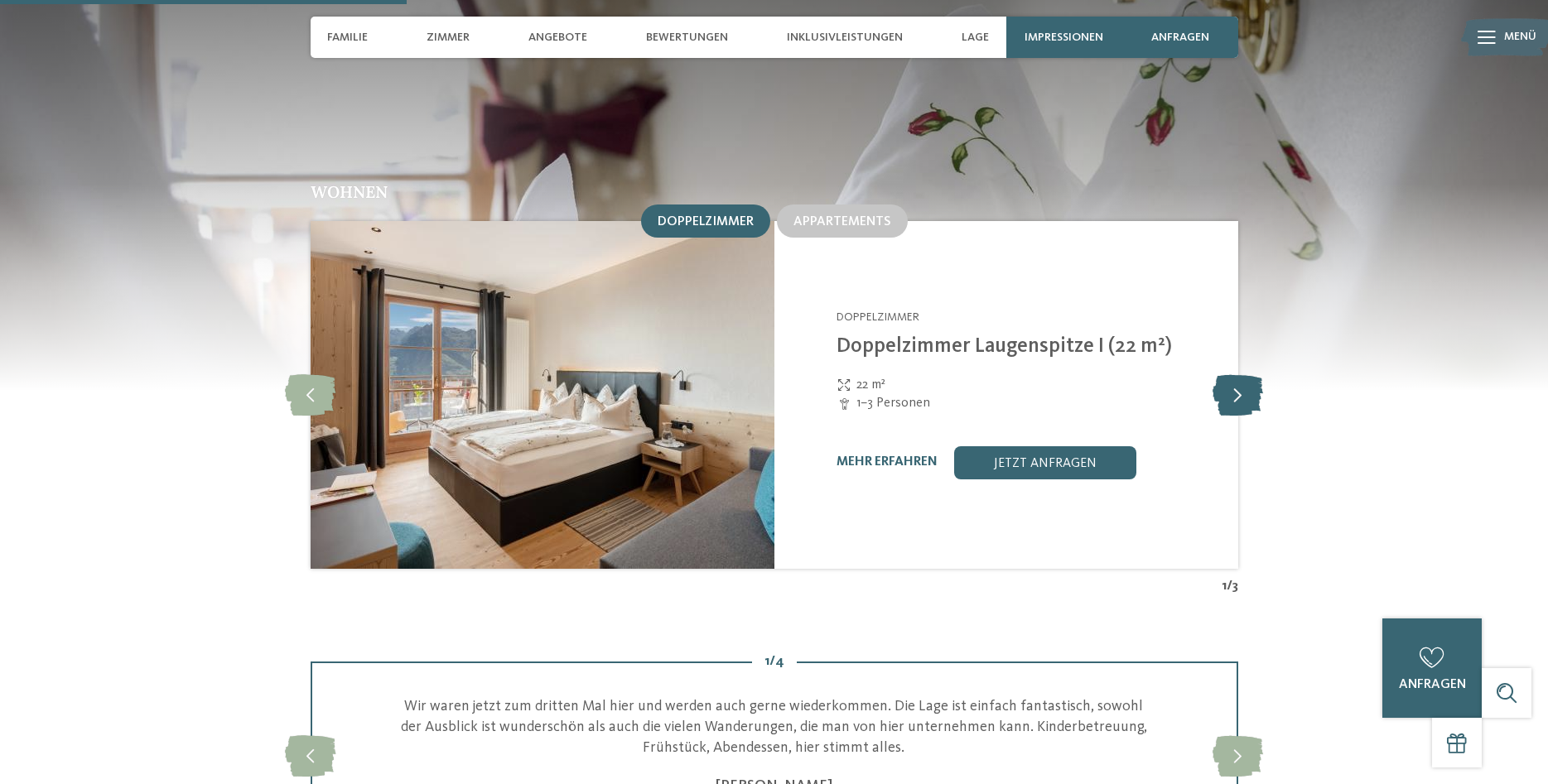
click at [1232, 381] on icon at bounding box center [1238, 395] width 50 height 41
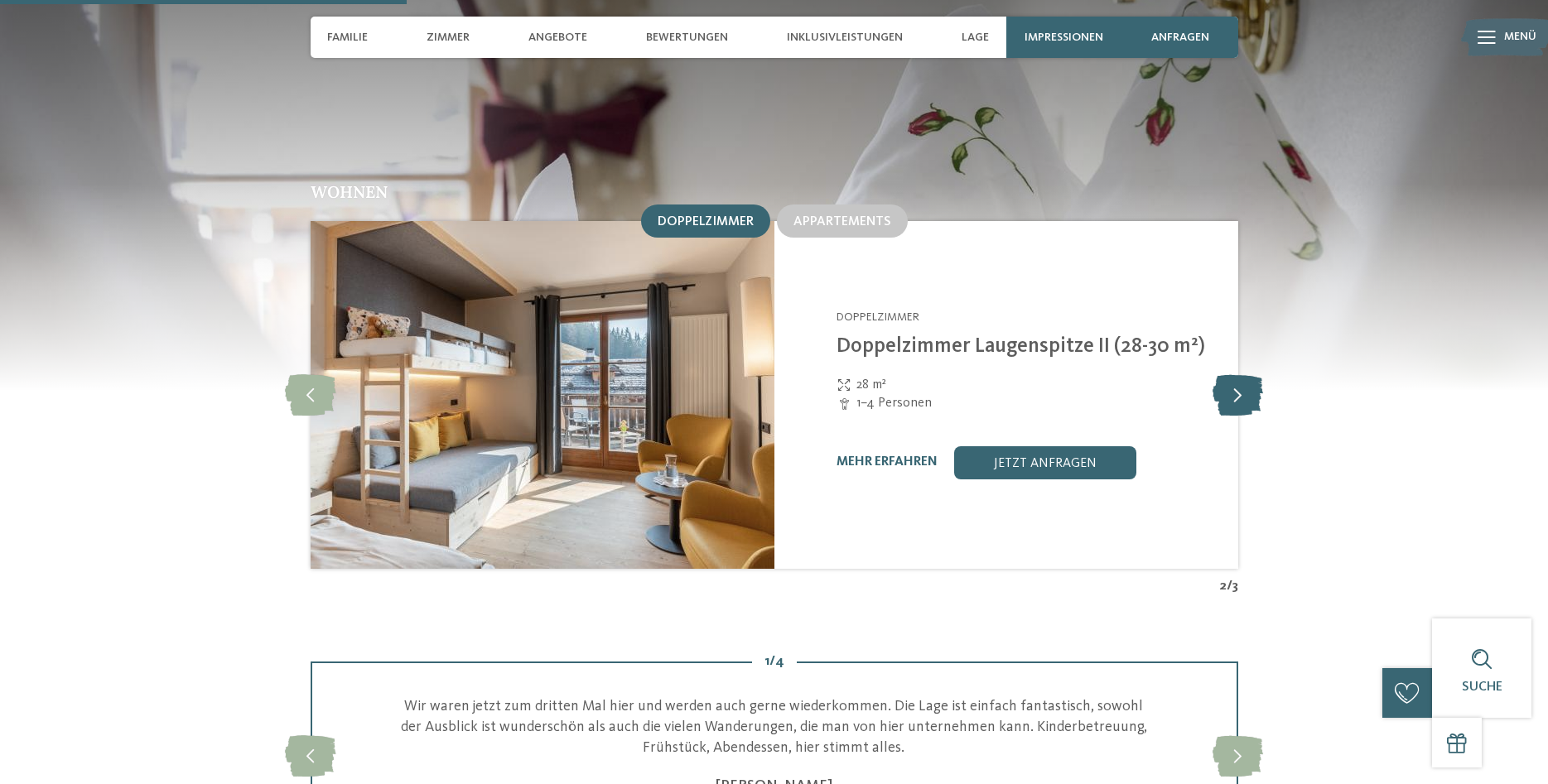
click at [1232, 381] on icon at bounding box center [1238, 395] width 50 height 41
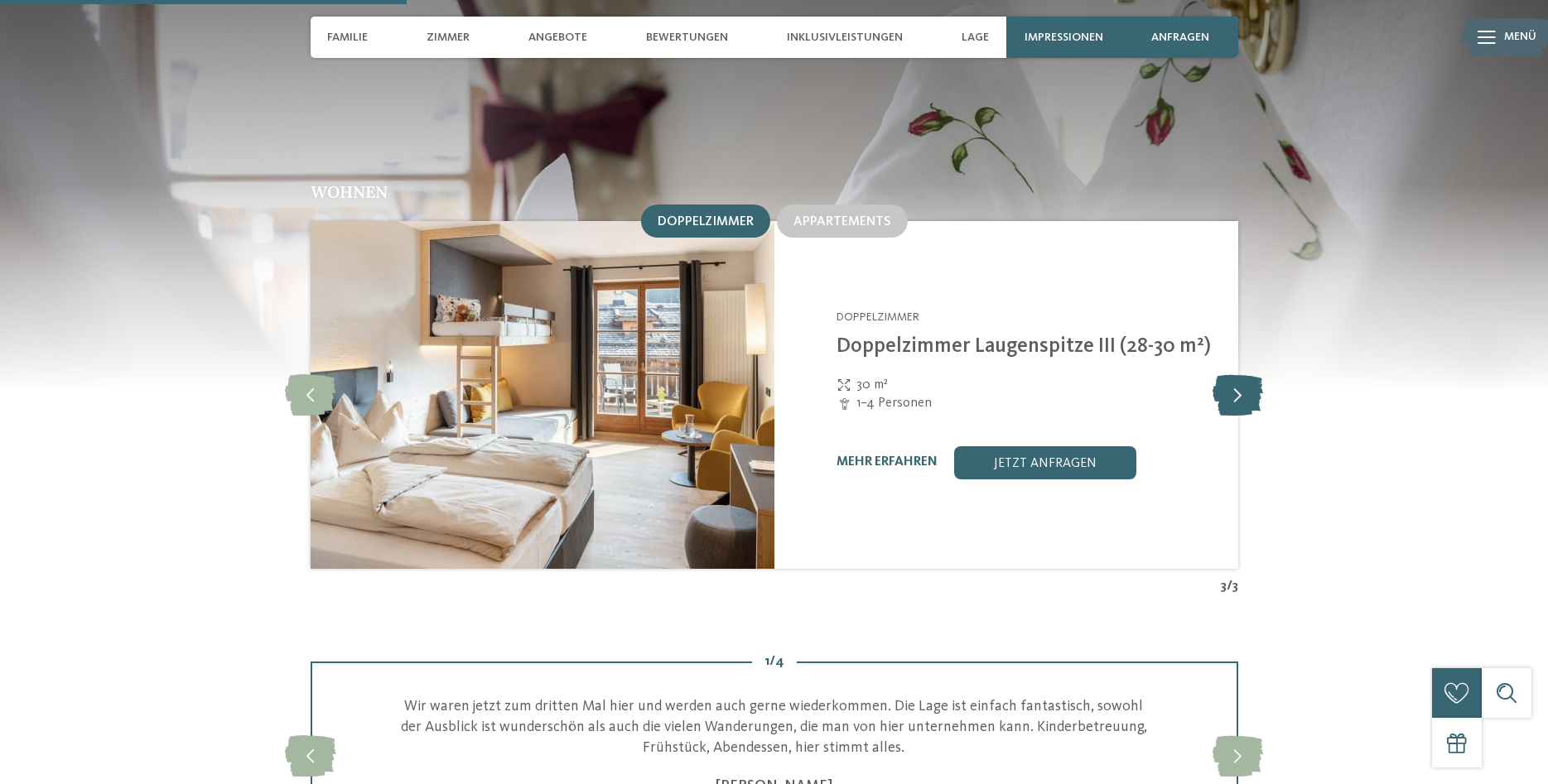
click at [1232, 381] on icon at bounding box center [1238, 395] width 50 height 41
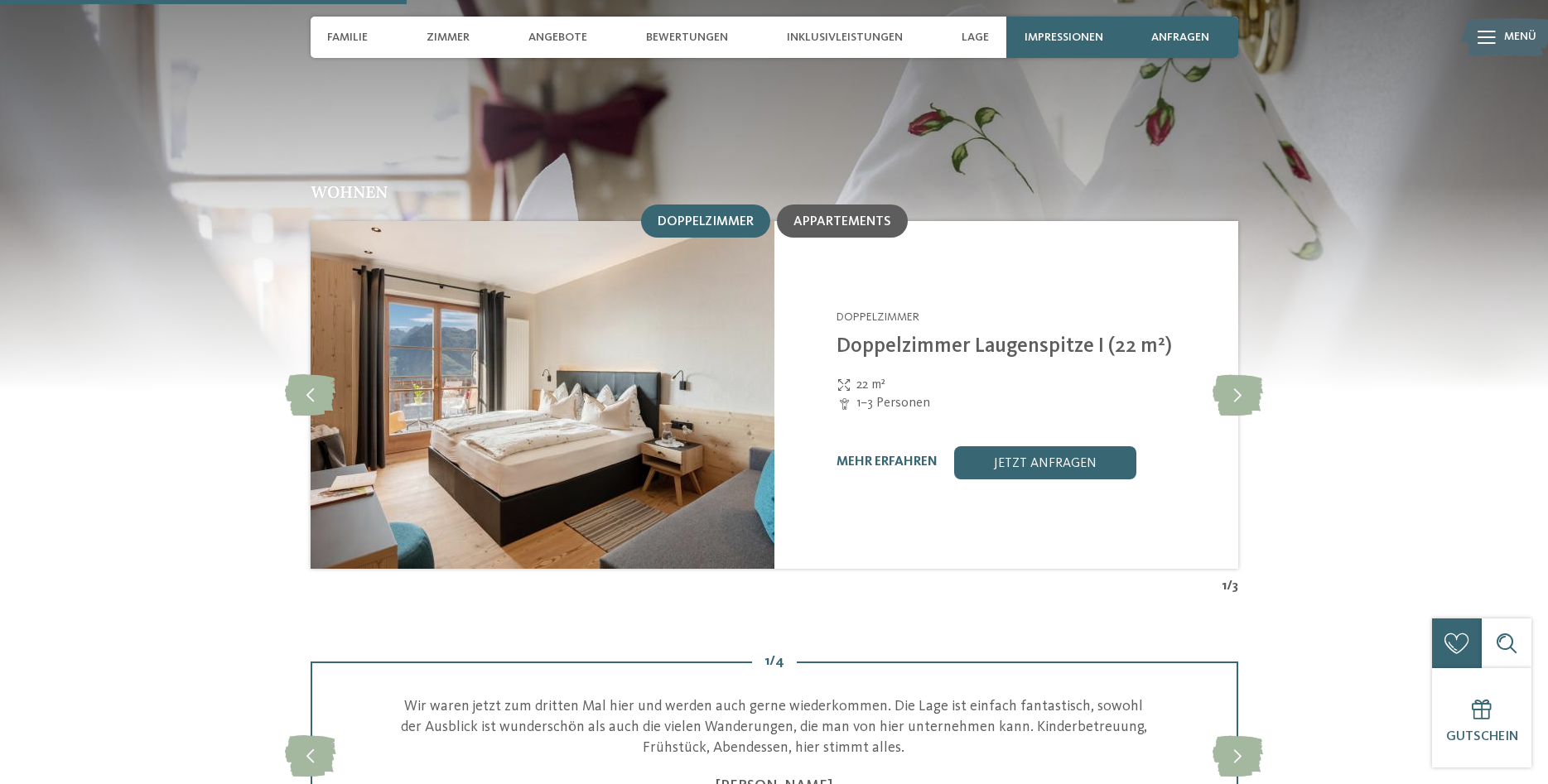
click at [863, 215] on span "Appartements" at bounding box center [842, 221] width 98 height 14
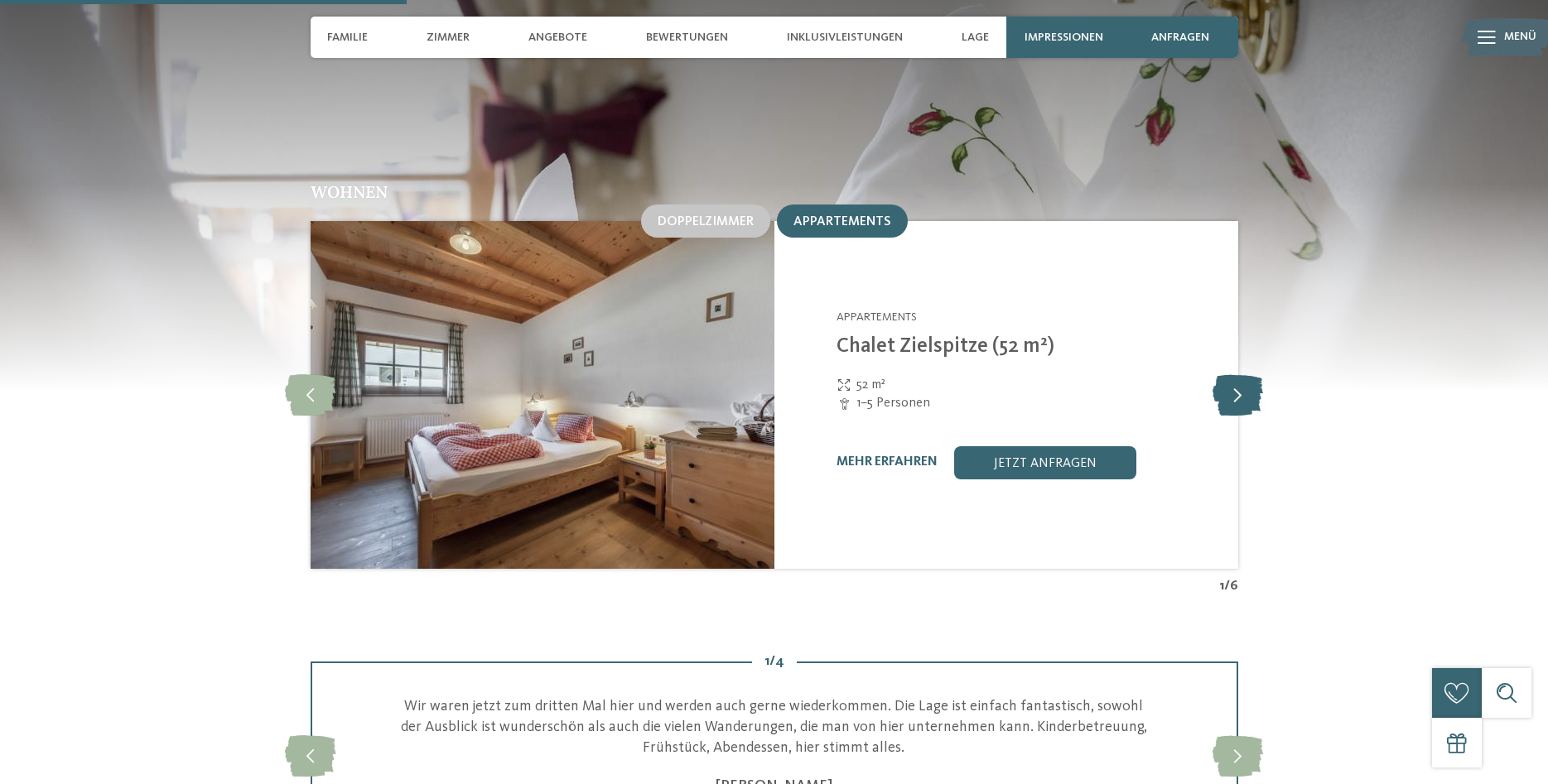
click at [1236, 378] on icon at bounding box center [1238, 395] width 50 height 41
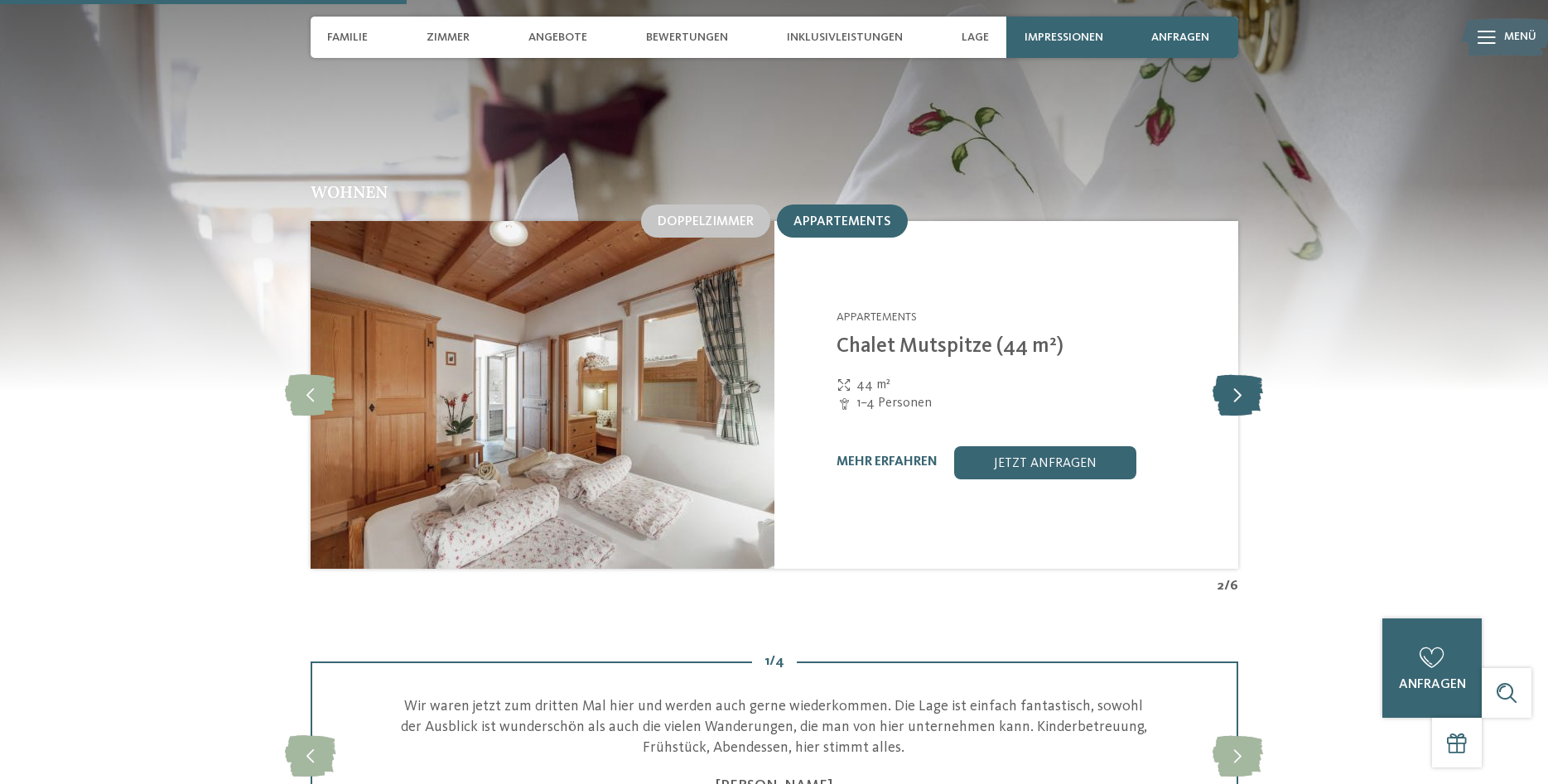
click at [1236, 378] on icon at bounding box center [1238, 395] width 50 height 41
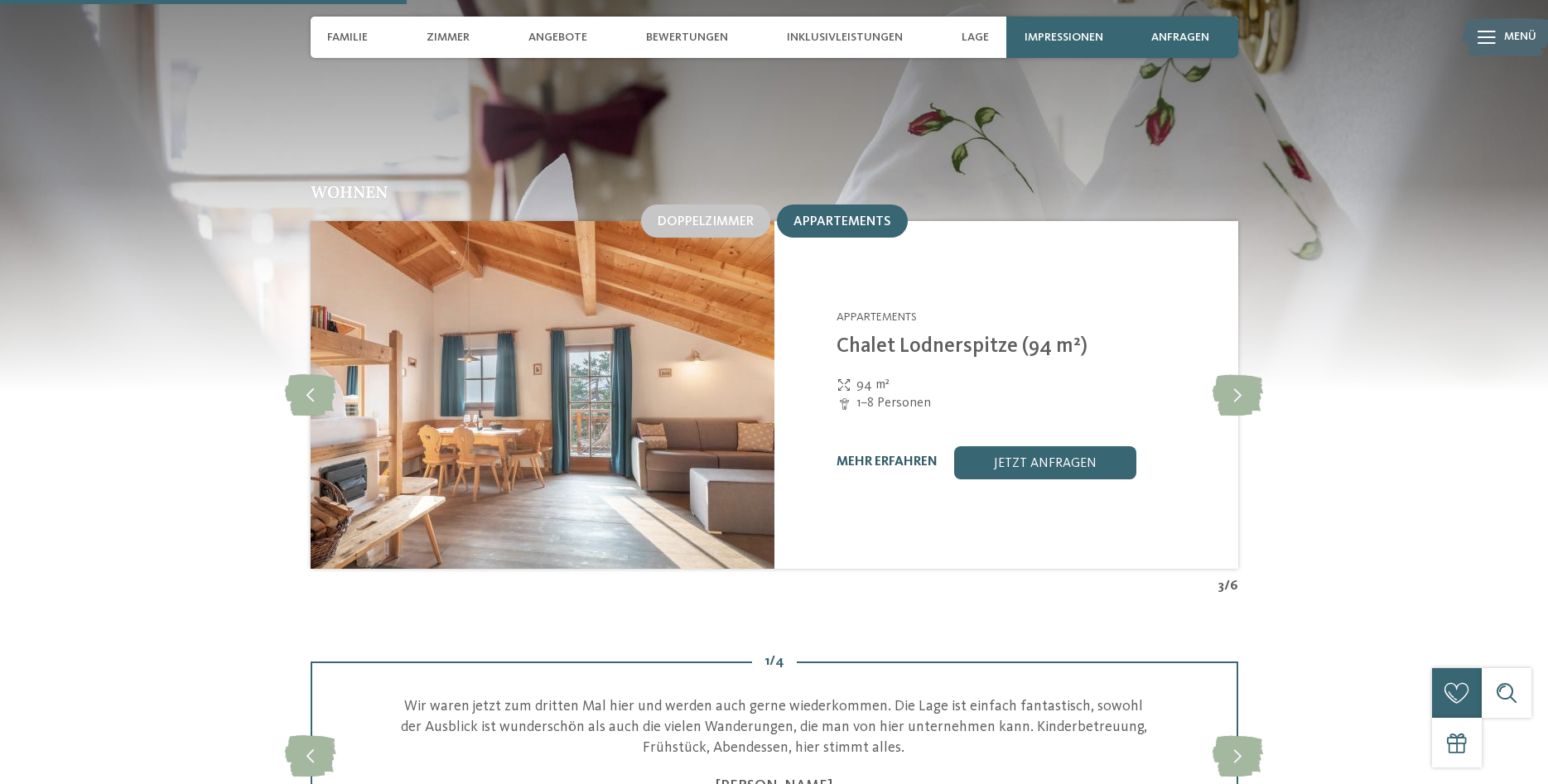
click at [902, 455] on link "mehr erfahren" at bounding box center [887, 462] width 101 height 14
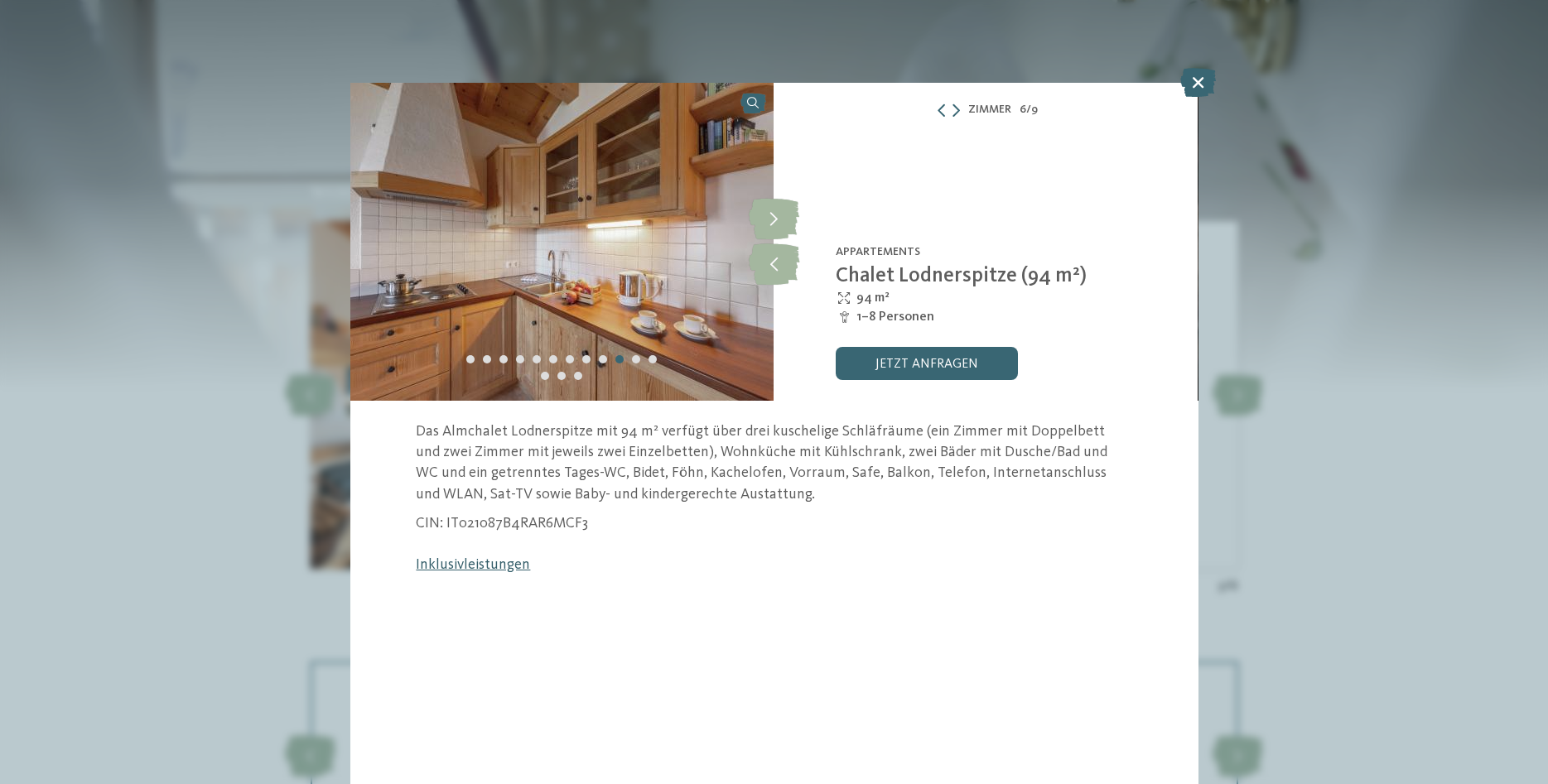
click at [462, 563] on link "Inklusivleistungen" at bounding box center [473, 564] width 114 height 15
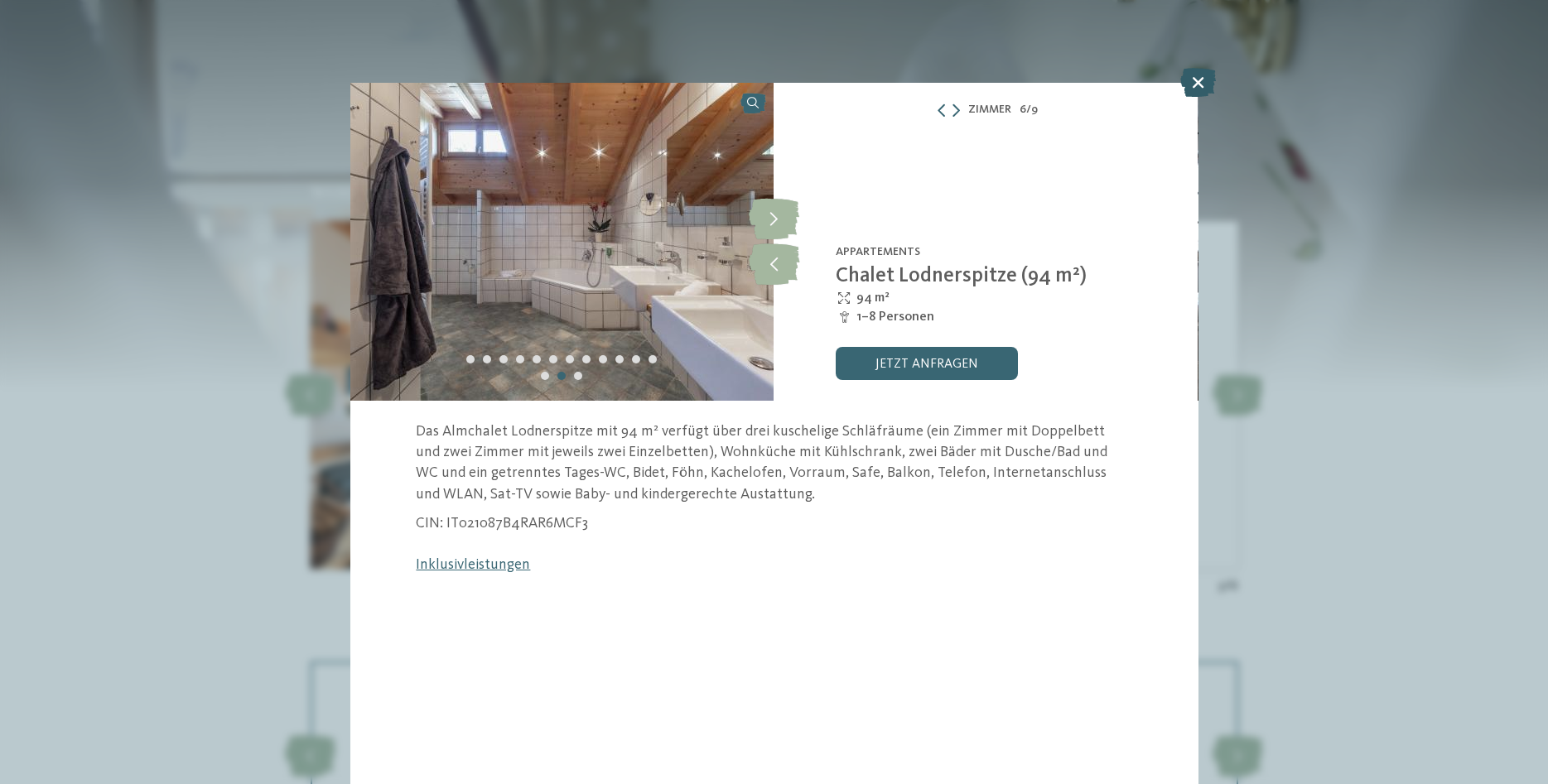
click at [1197, 84] on icon at bounding box center [1199, 82] width 36 height 29
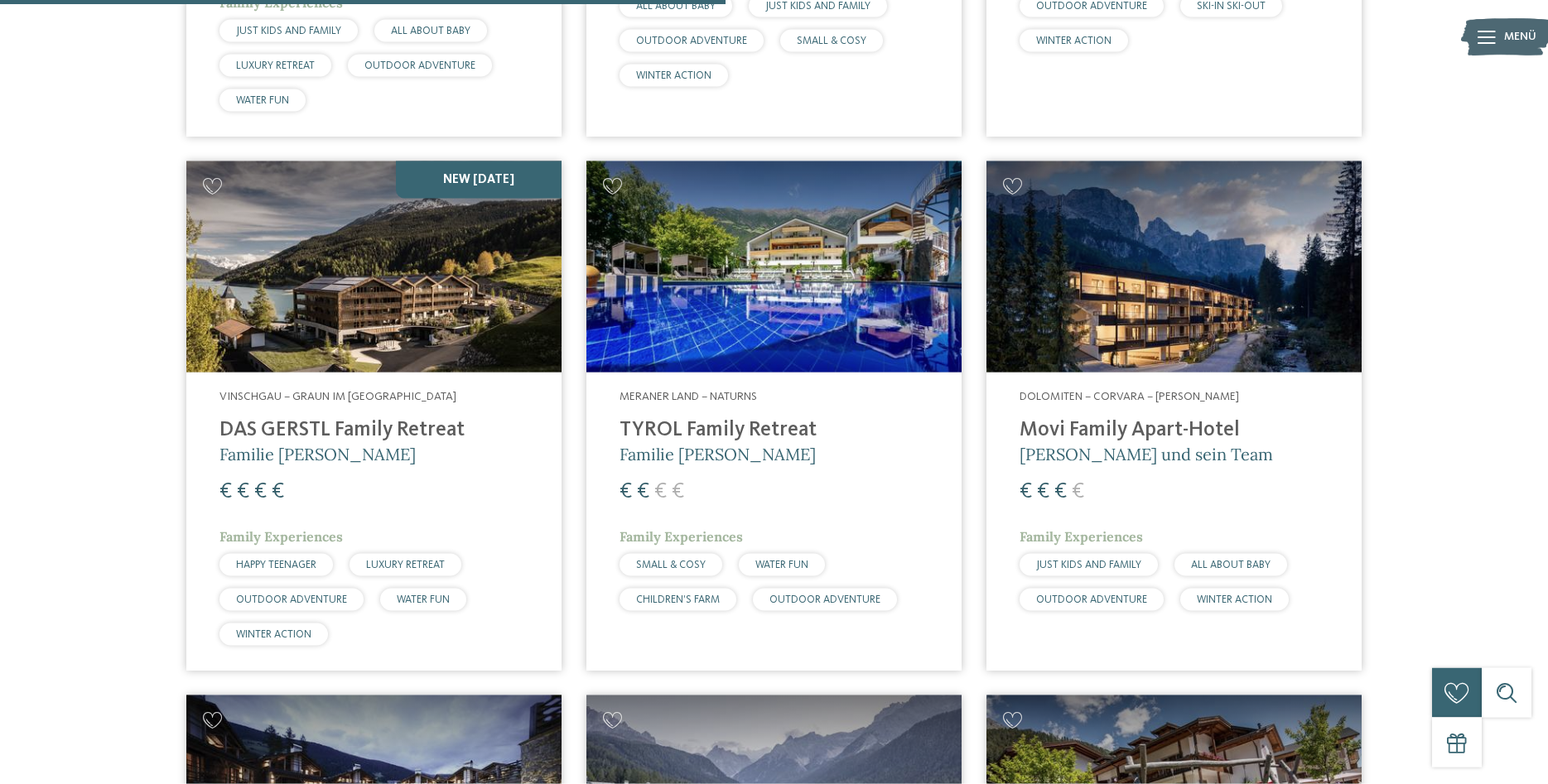
scroll to position [2618, 0]
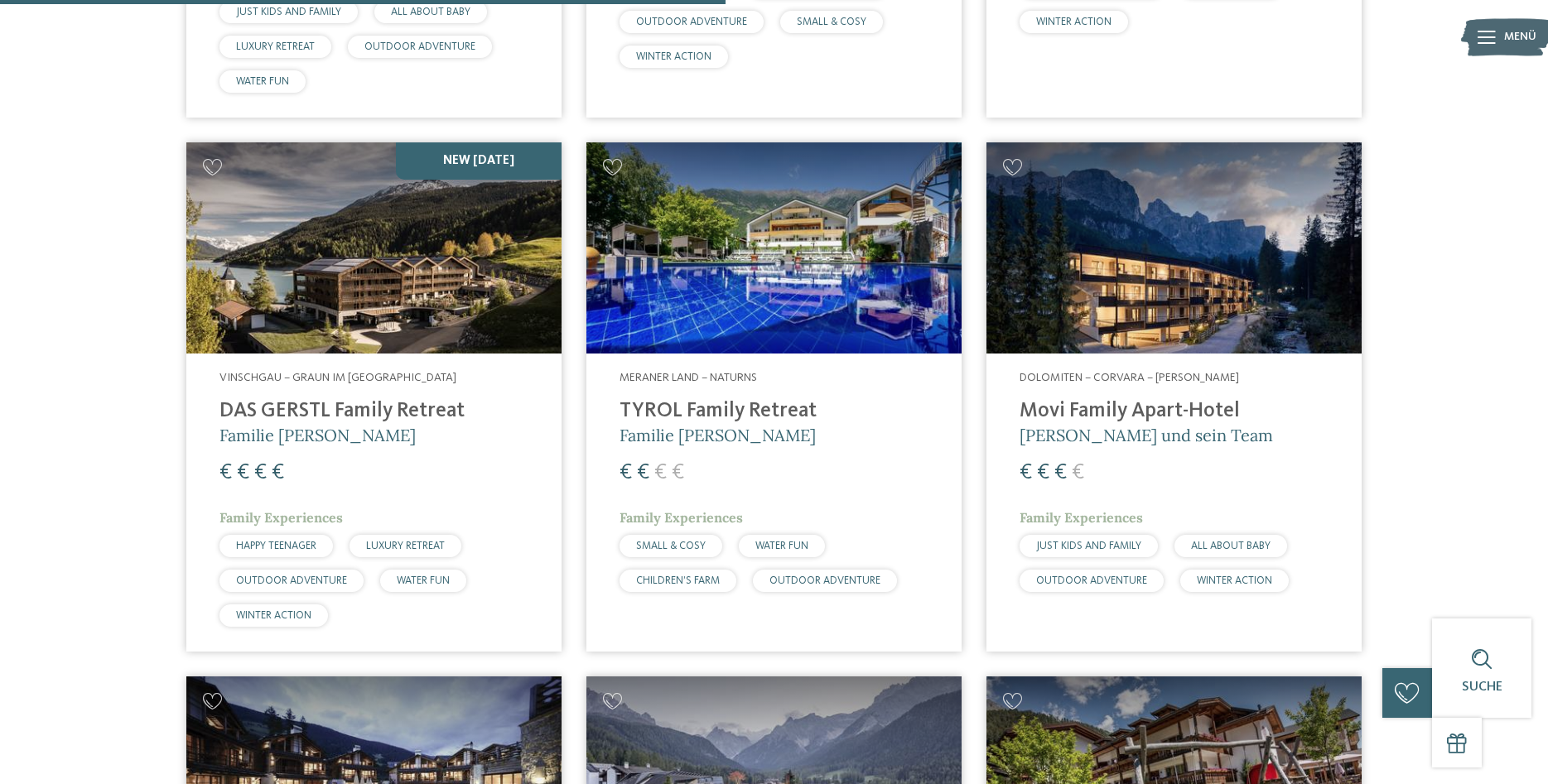
click at [703, 399] on h4 "TYROL Family Retreat" at bounding box center [774, 411] width 309 height 25
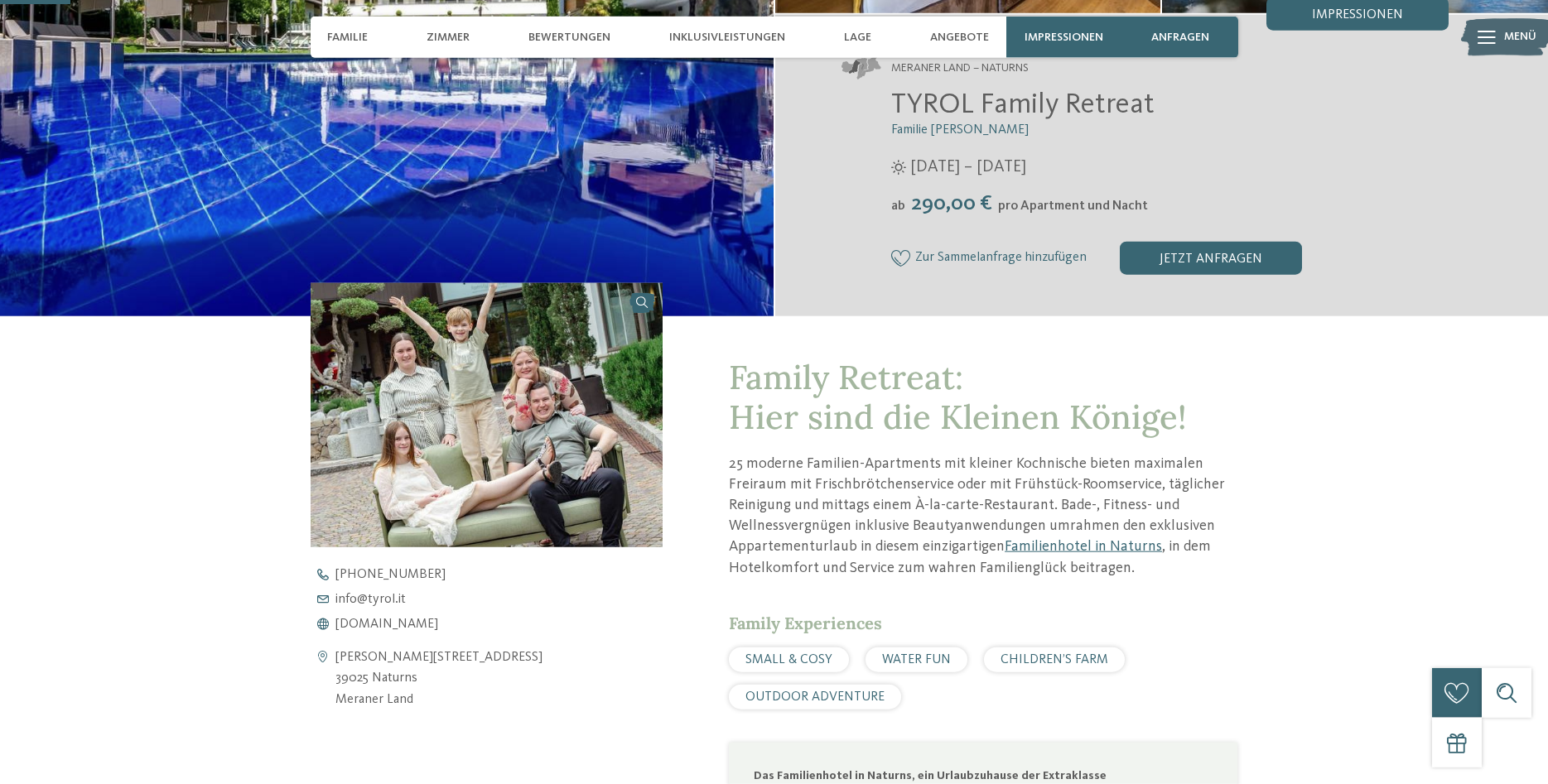
scroll to position [254, 0]
